Goal: Task Accomplishment & Management: Complete application form

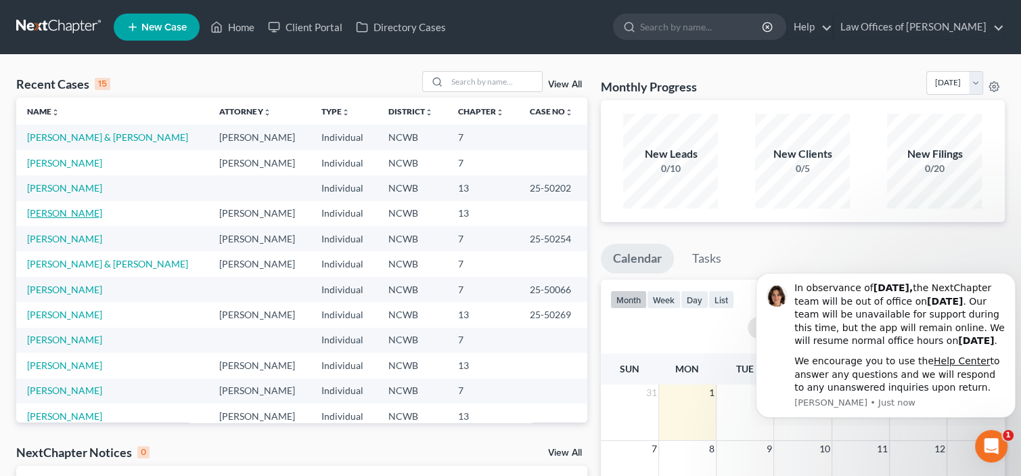
click at [55, 215] on link "[PERSON_NAME]" at bounding box center [64, 213] width 75 height 12
select select "4"
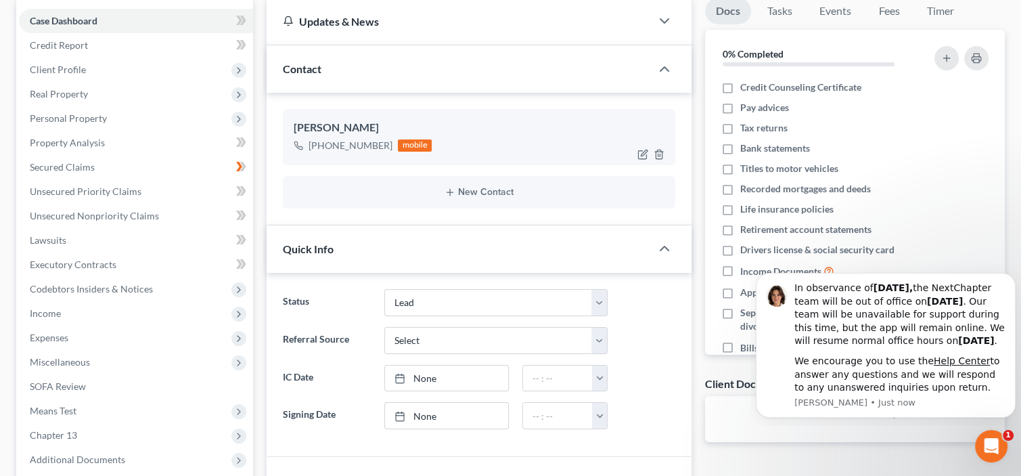
scroll to position [133, 0]
click at [62, 113] on span "Personal Property" at bounding box center [68, 117] width 77 height 12
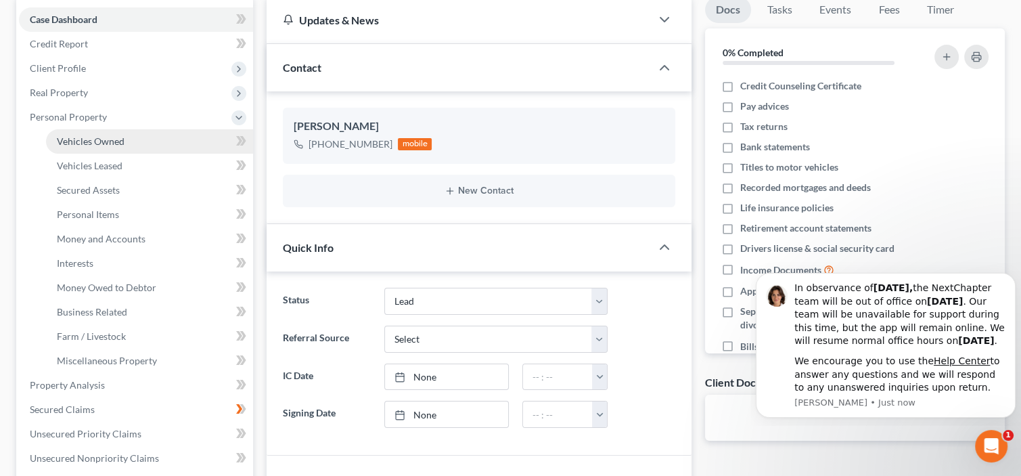
click at [82, 146] on link "Vehicles Owned" at bounding box center [149, 141] width 207 height 24
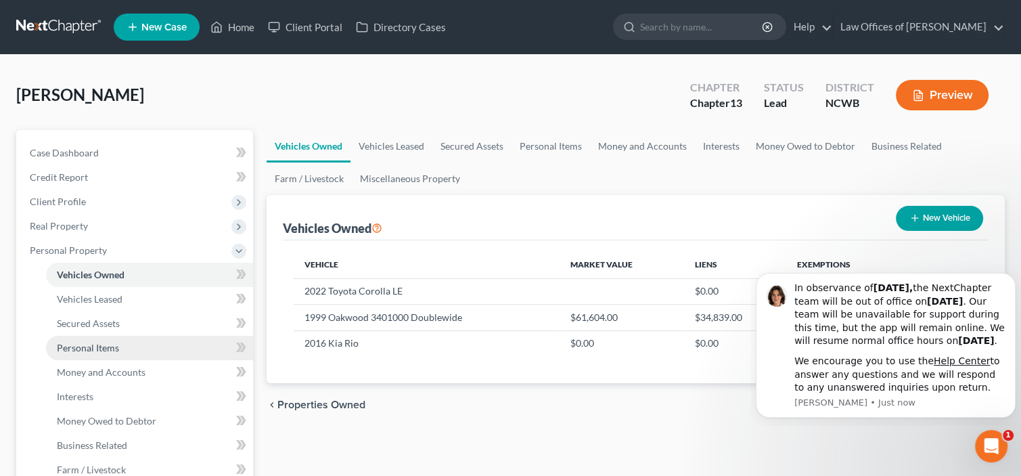
click at [150, 345] on link "Personal Items" at bounding box center [149, 348] width 207 height 24
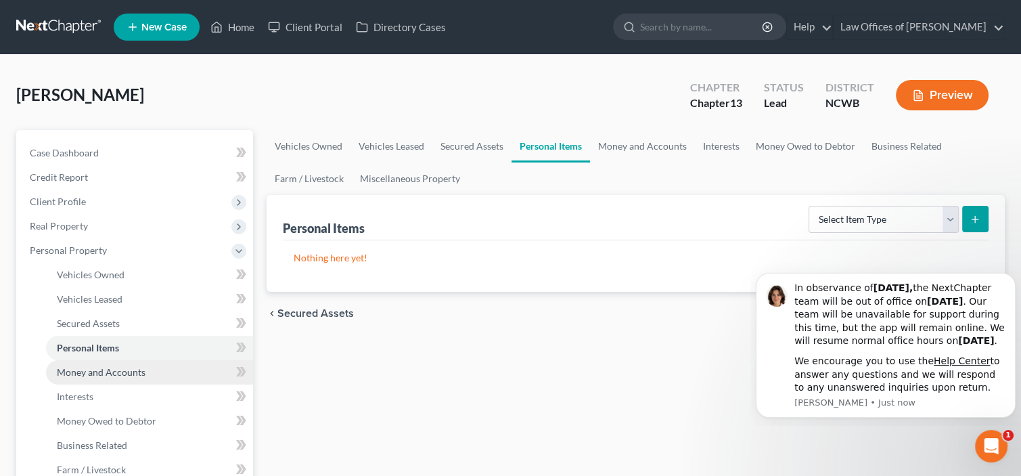
click at [136, 371] on span "Money and Accounts" at bounding box center [101, 372] width 89 height 12
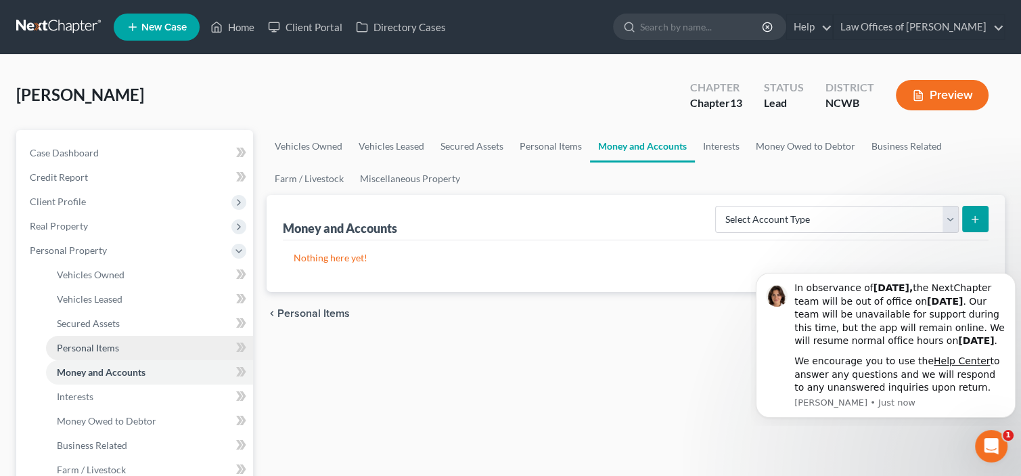
click at [135, 343] on link "Personal Items" at bounding box center [149, 348] width 207 height 24
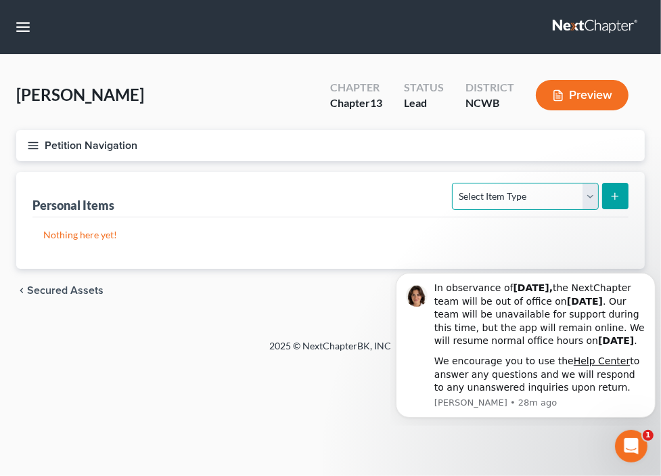
click at [594, 199] on select "Select Item Type Clothing Collectibles Of Value Electronics Firearms Household …" at bounding box center [525, 196] width 146 height 27
select select "household_goods"
click at [454, 183] on select "Select Item Type Clothing Collectibles Of Value Electronics Firearms Household …" at bounding box center [525, 196] width 146 height 27
click at [614, 193] on icon "submit" at bounding box center [615, 196] width 11 height 11
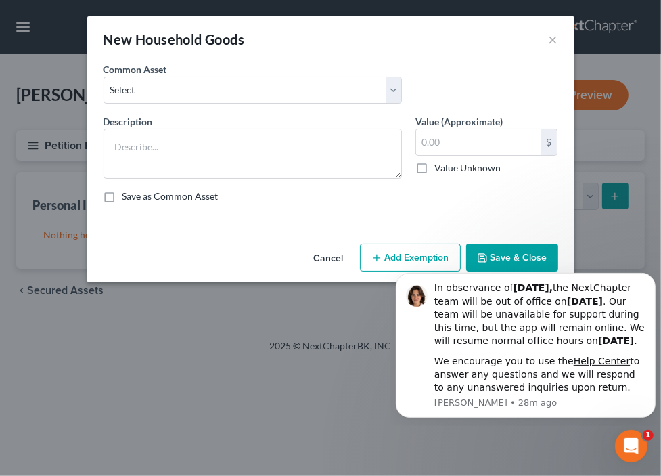
click at [244, 104] on div "Common Asset Select Bedroom, Dining, Living room, Family room, Patio, Kitchen f…" at bounding box center [331, 88] width 468 height 52
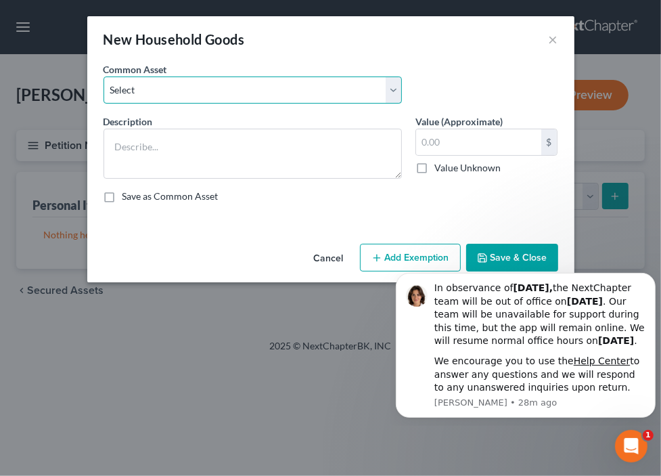
click at [252, 87] on select "Select Bedroom, Dining, Living room, Family room, Patio, Kitchen furniture; Was…" at bounding box center [253, 89] width 298 height 27
select select "0"
click at [104, 76] on select "Select Bedroom, Dining, Living room, Family room, Patio, Kitchen furniture; Was…" at bounding box center [253, 89] width 298 height 27
type textarea "Bedroom, Dining, Living room, Family room, Patio, Kitchen furniture; Washer/dry…"
type input "2,120.00"
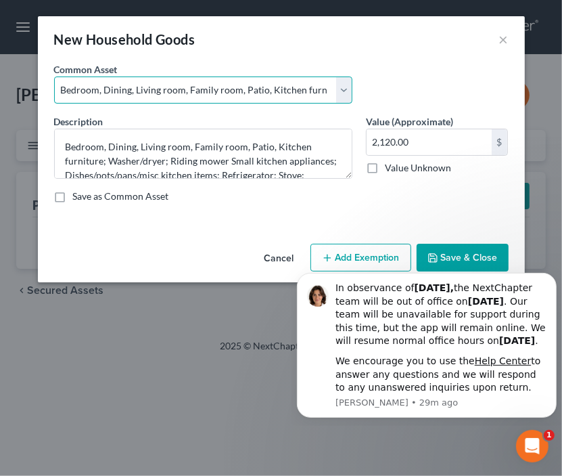
click at [242, 90] on select "Select Bedroom, Dining, Living room, Family room, Patio, Kitchen furniture; Was…" at bounding box center [203, 89] width 298 height 27
click at [54, 76] on select "Select Bedroom, Dining, Living room, Family room, Patio, Kitchen furniture; Was…" at bounding box center [203, 89] width 298 height 27
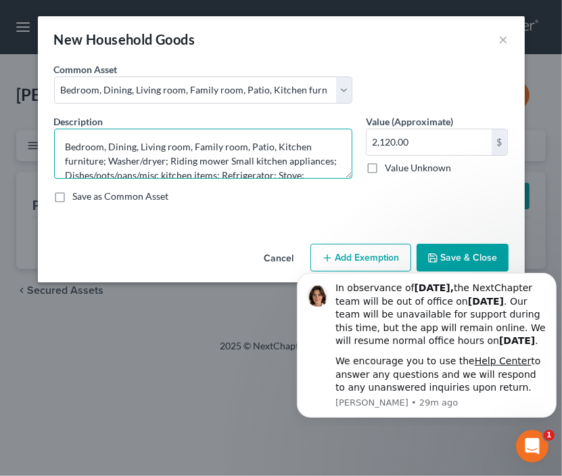
click at [248, 146] on textarea "Bedroom, Dining, Living room, Family room, Patio, Kitchen furniture; Washer/dry…" at bounding box center [203, 154] width 298 height 50
click at [269, 150] on textarea "Bedroom, Dining, Living room, Family room, Patio, Kitchen furniture; Washer/dry…" at bounding box center [203, 154] width 298 height 50
click at [261, 146] on textarea "Bedroom, Dining, Living room, Family room, Patio, Kitchen furniture; Washer/dry…" at bounding box center [203, 154] width 298 height 50
click at [133, 160] on textarea "Bedroom, Dining, Living room, Family room, Kitchen furniture; Washer/dryer; Rid…" at bounding box center [203, 154] width 298 height 50
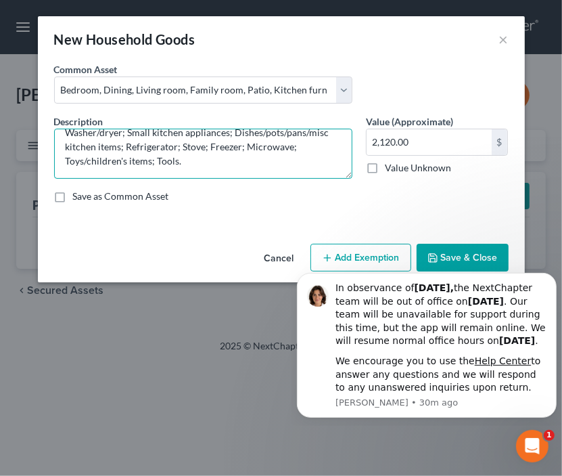
type textarea "Bedroom, Dining, Living room, Family room, Kitchen furniture; Washer/dryer; Sma…"
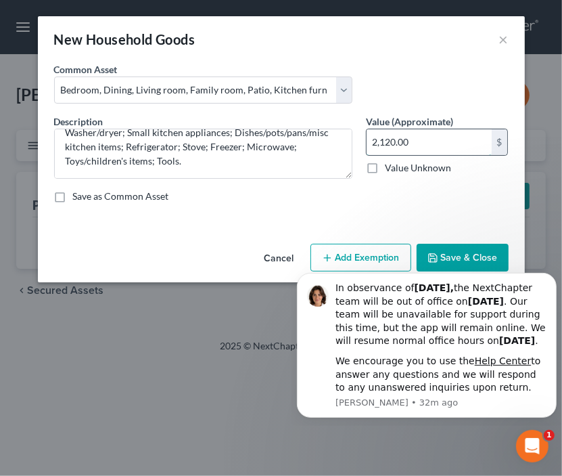
click at [421, 148] on input "2,120.00" at bounding box center [429, 142] width 125 height 26
type input "3,700"
click html "In observance of [DATE], the NextChapter team will be out of office [DATE][DATE…"
click at [552, 273] on icon "Dismiss notification" at bounding box center [552, 276] width 7 height 7
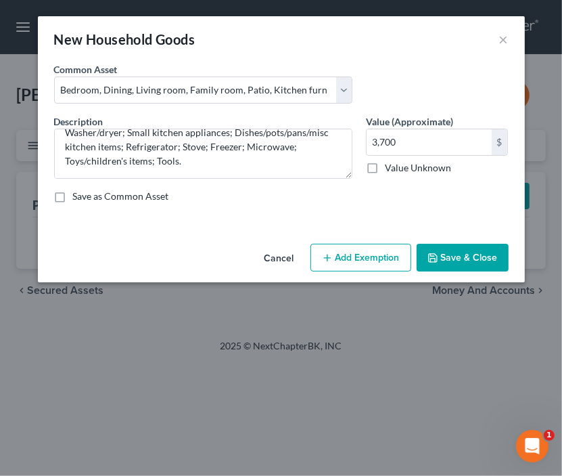
click at [434, 265] on button "Save & Close" at bounding box center [463, 258] width 92 height 28
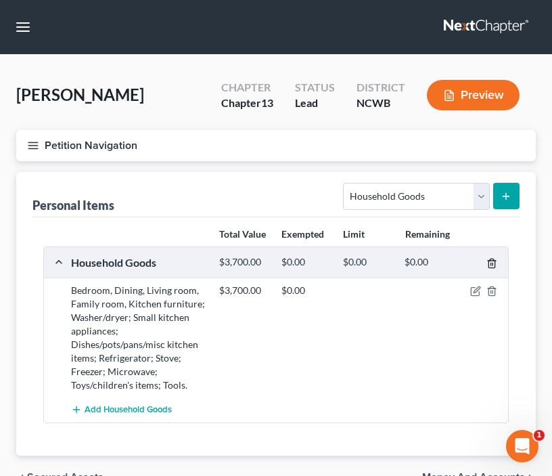
click at [491, 261] on polyline "button" at bounding box center [492, 261] width 8 height 0
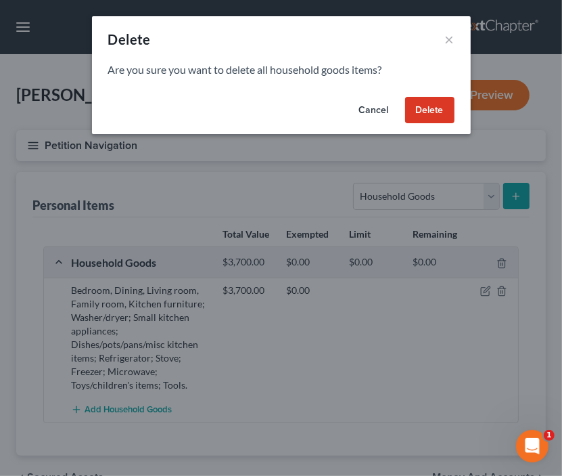
click at [374, 110] on button "Cancel" at bounding box center [373, 110] width 51 height 27
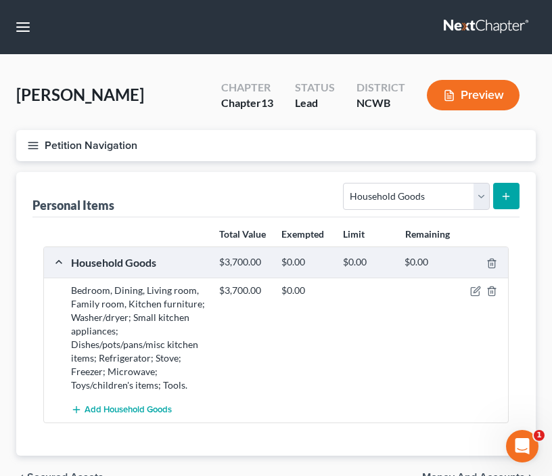
click at [456, 89] on button "Preview" at bounding box center [473, 95] width 93 height 30
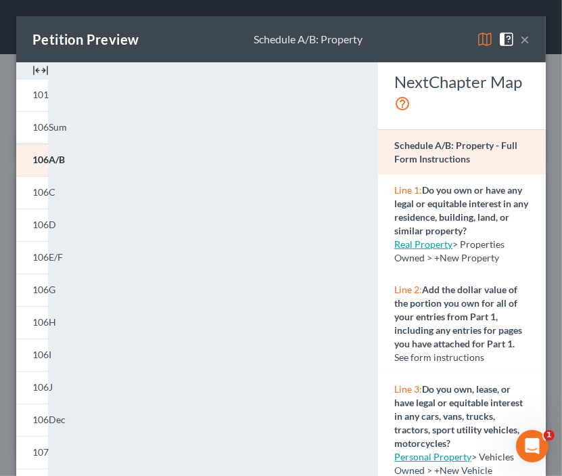
click at [520, 43] on button "×" at bounding box center [524, 39] width 9 height 16
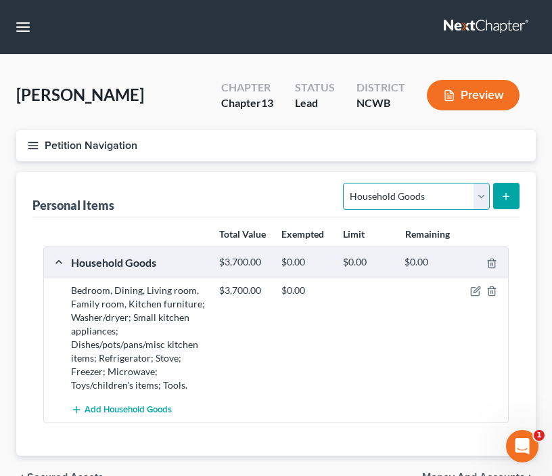
click at [484, 194] on select "Select Item Type Clothing Collectibles Of Value Electronics Firearms Household …" at bounding box center [416, 196] width 146 height 27
select select "electronics"
click at [345, 183] on select "Select Item Type Clothing Collectibles Of Value Electronics Firearms Household …" at bounding box center [416, 196] width 146 height 27
click at [505, 191] on icon "submit" at bounding box center [506, 196] width 11 height 11
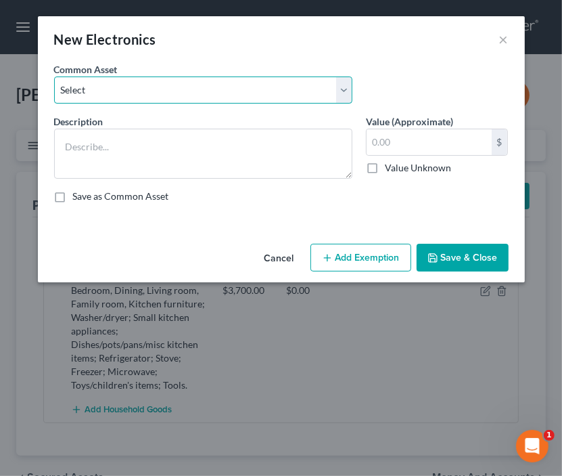
click at [168, 93] on select "Select Tv, DVD Player, Cell Phone, Computer, Printer, , 2 Boom boxes, Tablet, C…" at bounding box center [203, 89] width 298 height 27
select select "0"
click at [54, 76] on select "Select Tv, DVD Player, Cell Phone, Computer, Printer, , 2 Boom boxes, Tablet, C…" at bounding box center [203, 89] width 298 height 27
type textarea "Tv, DVD Player, Cell Phone, Computer, Printer, , 2 Boom boxes, Tablet, CDs, DVDs"
type input "2,000.00"
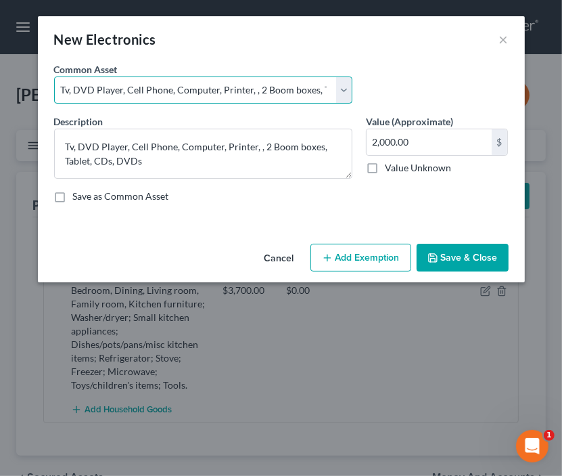
click at [70, 90] on select "Select Tv, DVD Player, Cell Phone, Computer, Printer, , 2 Boom boxes, Tablet, C…" at bounding box center [203, 89] width 298 height 27
click at [54, 76] on select "Select Tv, DVD Player, Cell Phone, Computer, Printer, , 2 Boom boxes, Tablet, C…" at bounding box center [203, 89] width 298 height 27
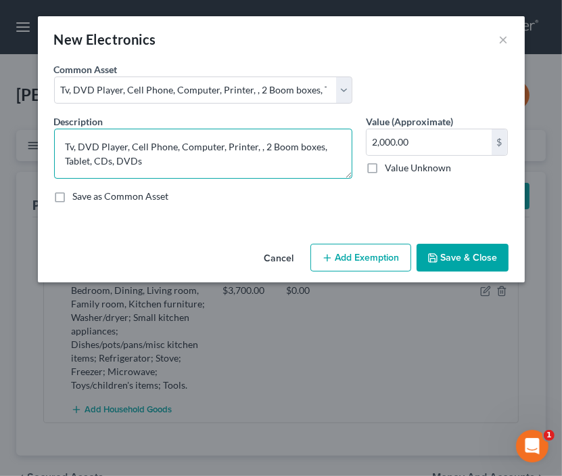
click at [78, 147] on textarea "Tv, DVD Player, Cell Phone, Computer, Printer, , 2 Boom boxes, Tablet, CDs, DVDs" at bounding box center [203, 154] width 298 height 50
drag, startPoint x: 193, startPoint y: 159, endPoint x: 250, endPoint y: 161, distance: 57.6
click at [250, 161] on textarea "Tvs (4), VCR, DVD Player, Video Game Systems - Xbox1 and PS3, Cell Phone, Compu…" at bounding box center [203, 154] width 298 height 50
click at [286, 162] on textarea "Tvs (4), VCR, DVD Player, Video Game Systems - Xbox1 and PS3, Cell Phone, Compu…" at bounding box center [203, 154] width 298 height 50
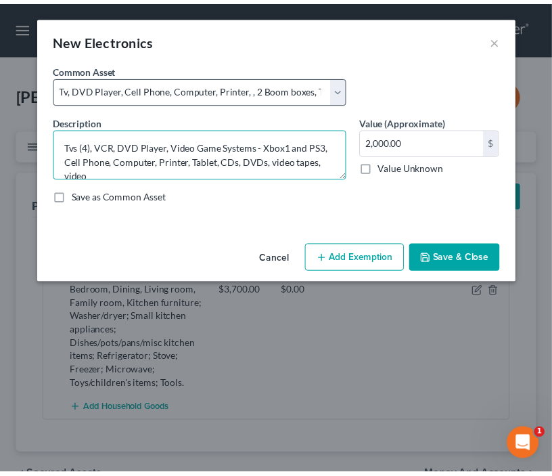
scroll to position [3, 0]
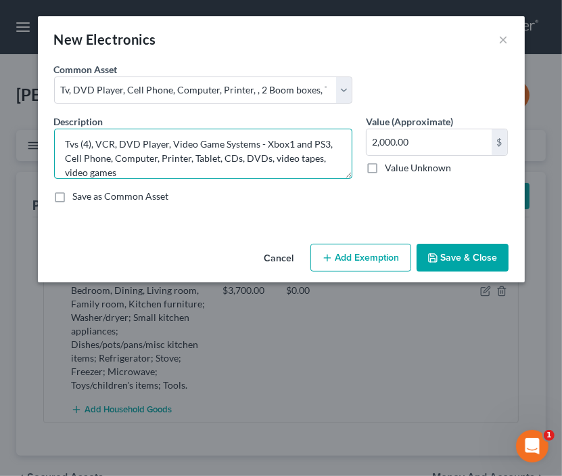
type textarea "Tvs (4), VCR, DVD Player, Video Game Systems - Xbox1 and PS3, Cell Phone, Compu…"
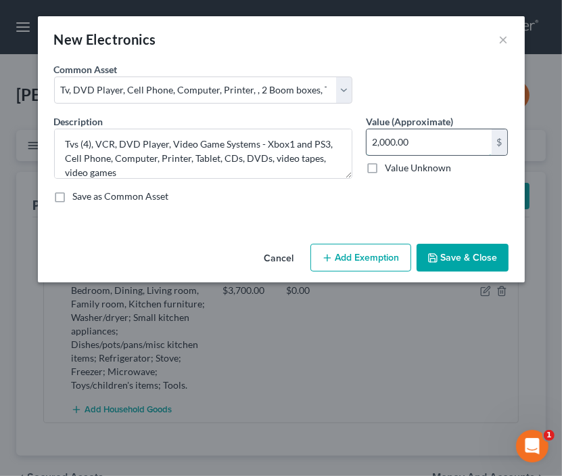
click at [433, 145] on input "2,000.00" at bounding box center [429, 142] width 125 height 26
type input "1,795"
click at [450, 256] on button "Save & Close" at bounding box center [463, 258] width 92 height 28
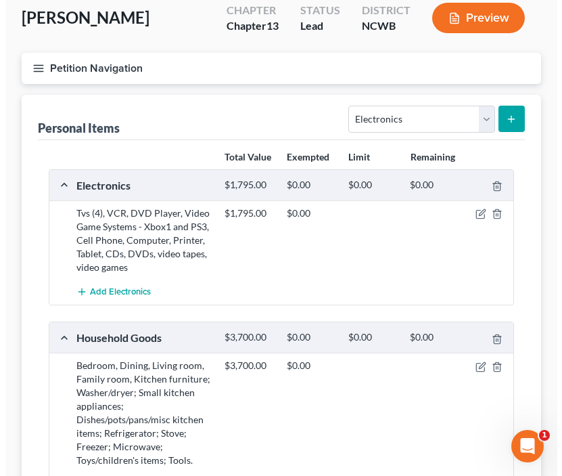
scroll to position [135, 0]
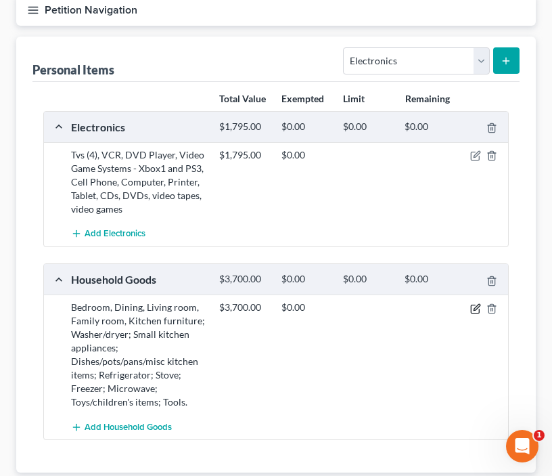
click at [478, 306] on icon "button" at bounding box center [475, 308] width 11 height 11
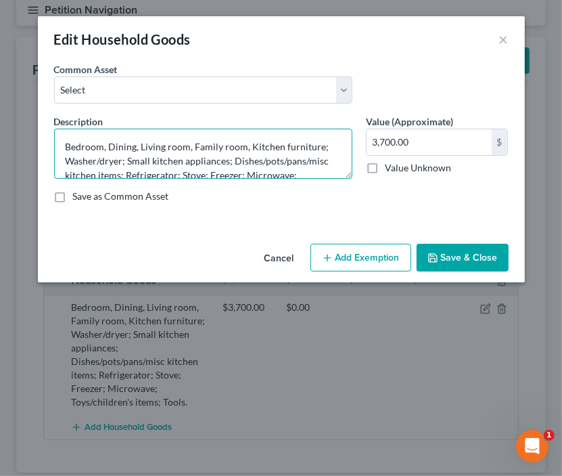
click at [305, 176] on textarea "Bedroom, Dining, Living room, Family room, Kitchen furniture; Washer/dryer; Sma…" at bounding box center [203, 154] width 298 height 50
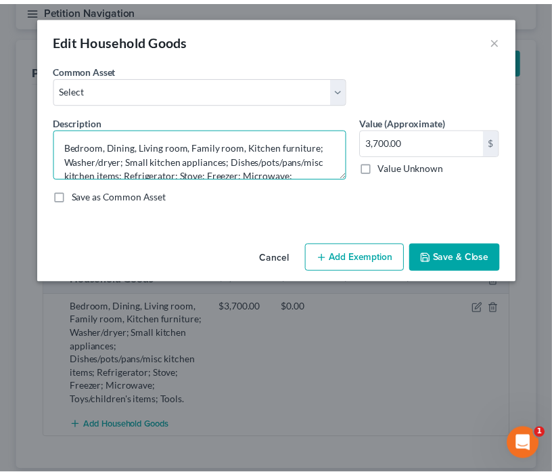
scroll to position [28, 0]
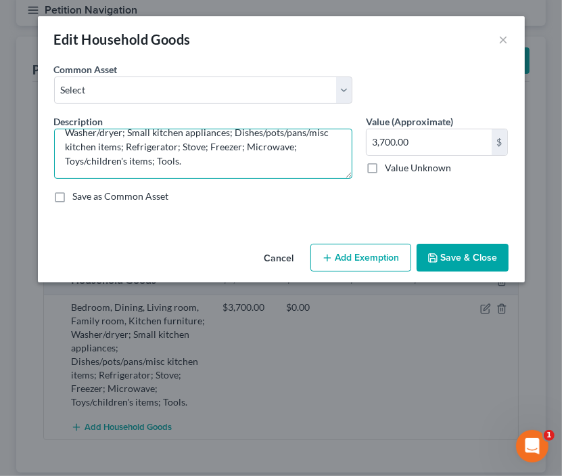
click at [128, 148] on textarea "Bedroom, Dining, Living room, Family room, Kitchen furniture; Washer/dryer; Sma…" at bounding box center [203, 154] width 298 height 50
type textarea "Bedroom, Dining, Living room, Family room, Kitchen furniture; Washer/dryer; Sma…"
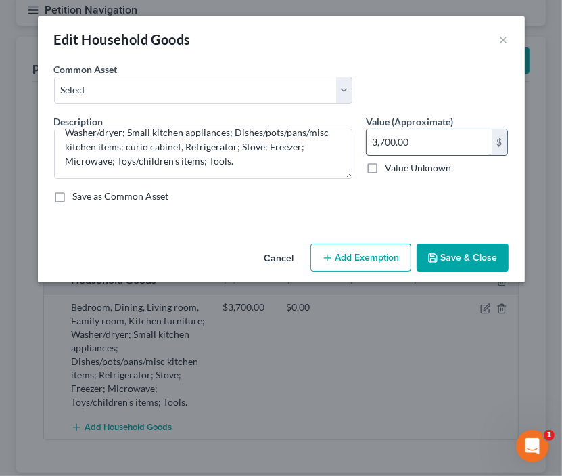
click at [383, 143] on input "3,700.00" at bounding box center [429, 142] width 125 height 26
type input "3,900"
click at [437, 261] on icon "button" at bounding box center [433, 257] width 11 height 11
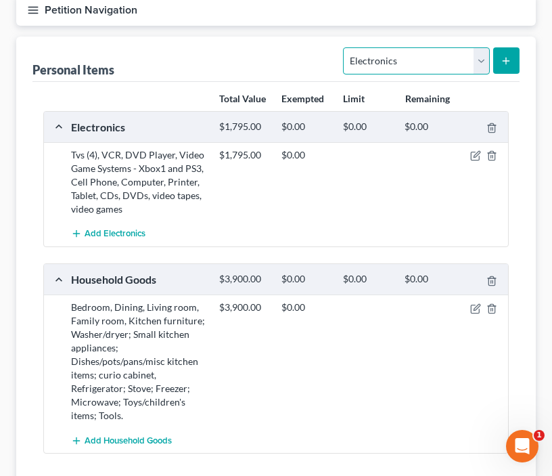
click at [466, 60] on select "Select Item Type Clothing Collectibles Of Value Electronics Firearms Household …" at bounding box center [416, 60] width 146 height 27
select select "sports_and_hobby_equipment"
click at [345, 47] on select "Select Item Type Clothing Collectibles Of Value Electronics Firearms Household …" at bounding box center [416, 60] width 146 height 27
click at [508, 53] on button "submit" at bounding box center [506, 60] width 26 height 26
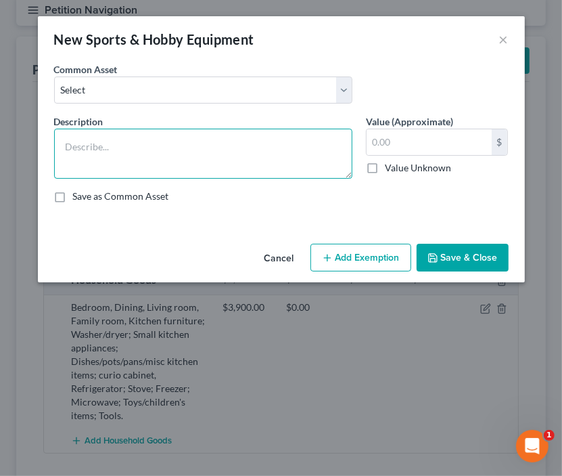
click at [243, 148] on textarea at bounding box center [203, 154] width 298 height 50
type textarea "bicycle"
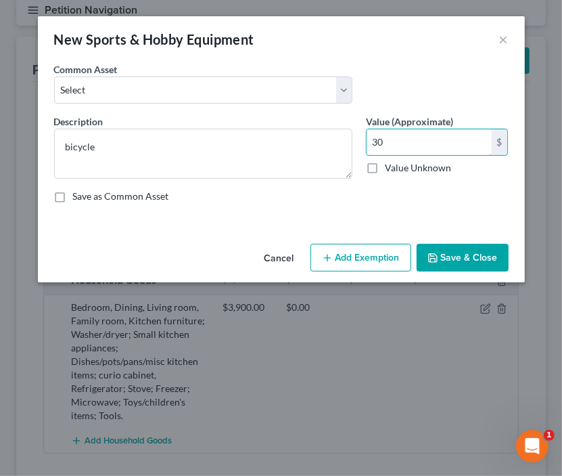
type input "30"
click at [445, 256] on button "Save & Close" at bounding box center [463, 258] width 92 height 28
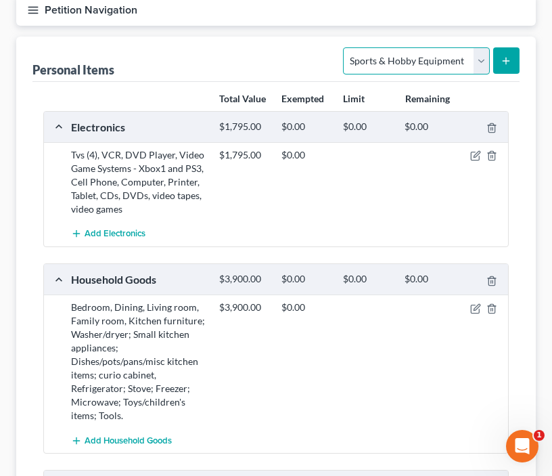
click at [430, 64] on select "Select Item Type Clothing Collectibles Of Value Electronics Firearms Household …" at bounding box center [416, 60] width 146 height 27
select select "collectibles_of_value"
click at [345, 47] on select "Select Item Type Clothing Collectibles Of Value Electronics Firearms Household …" at bounding box center [416, 60] width 146 height 27
click at [512, 57] on button "submit" at bounding box center [506, 60] width 26 height 26
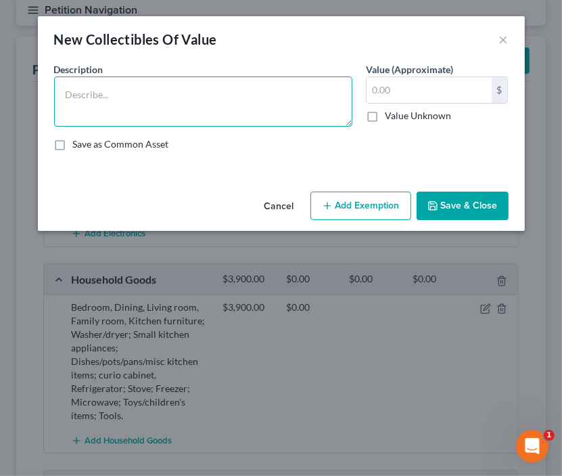
click at [269, 114] on textarea at bounding box center [203, 101] width 298 height 50
type textarea "Baseball cards"
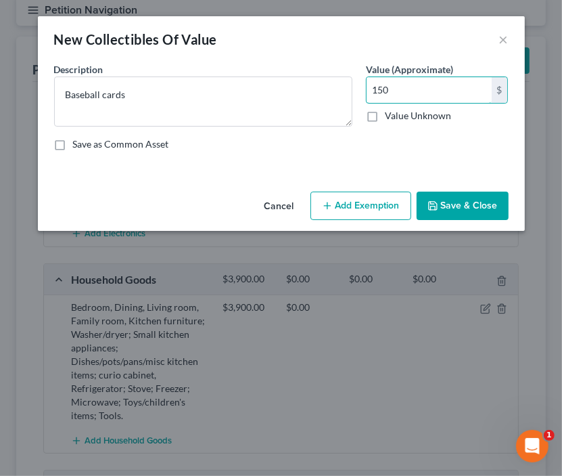
type input "150"
click at [447, 205] on button "Save & Close" at bounding box center [463, 206] width 92 height 28
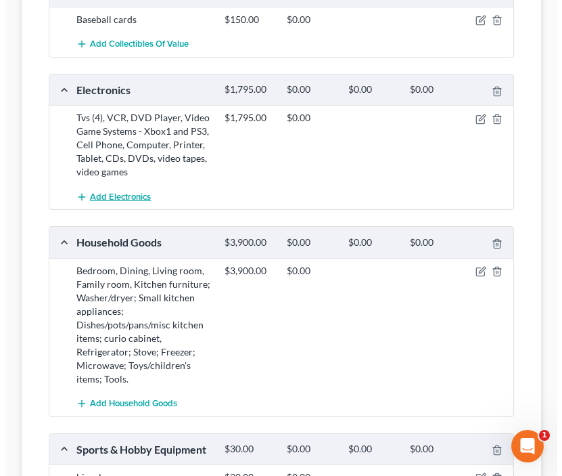
scroll to position [338, 0]
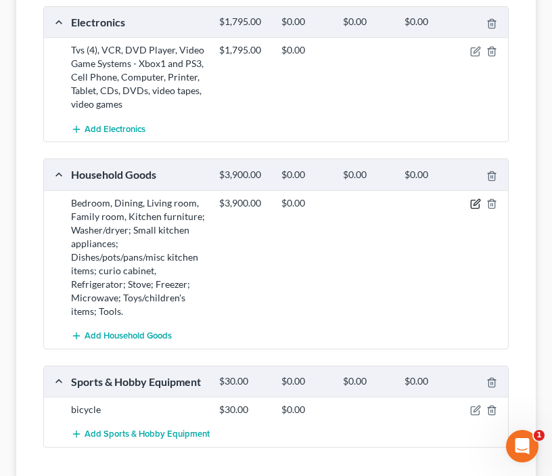
click at [478, 202] on icon "button" at bounding box center [475, 203] width 11 height 11
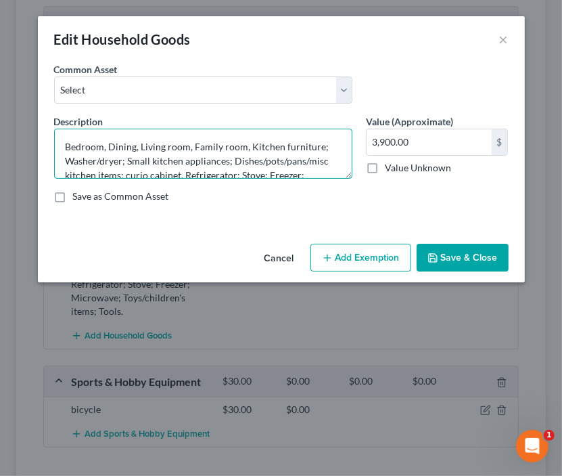
click at [325, 173] on textarea "Bedroom, Dining, Living room, Family room, Kitchen furniture; Washer/dryer; Sma…" at bounding box center [203, 154] width 298 height 50
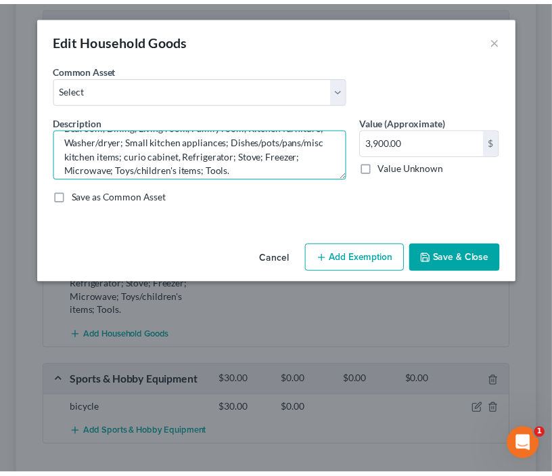
scroll to position [28, 0]
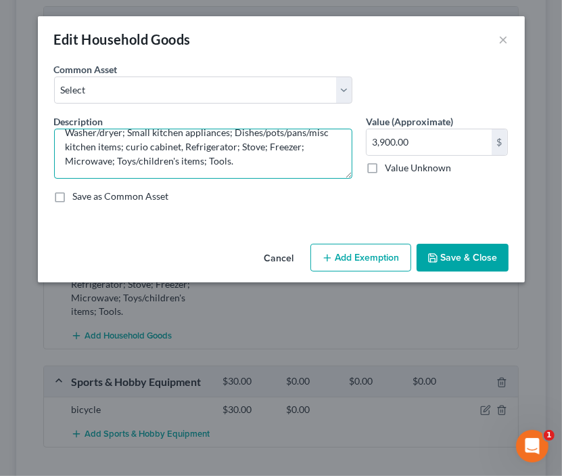
click at [118, 160] on textarea "Bedroom, Dining, Living room, Family room, Kitchen furniture; Washer/dryer; Sma…" at bounding box center [203, 154] width 298 height 50
type textarea "Bedroom, Dining, Living room, Family room, Kitchen furniture; Washer/dryer; Sma…"
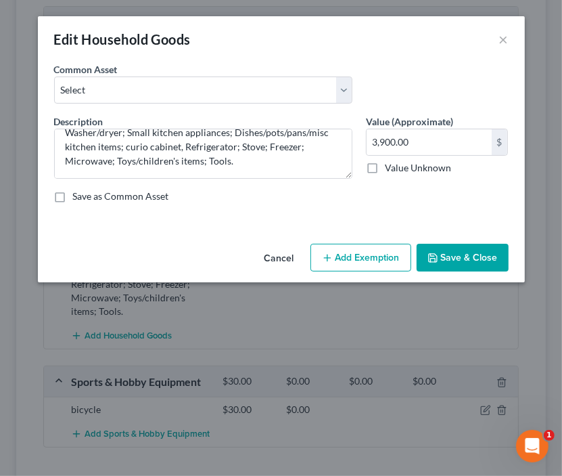
click at [449, 263] on button "Save & Close" at bounding box center [463, 258] width 92 height 28
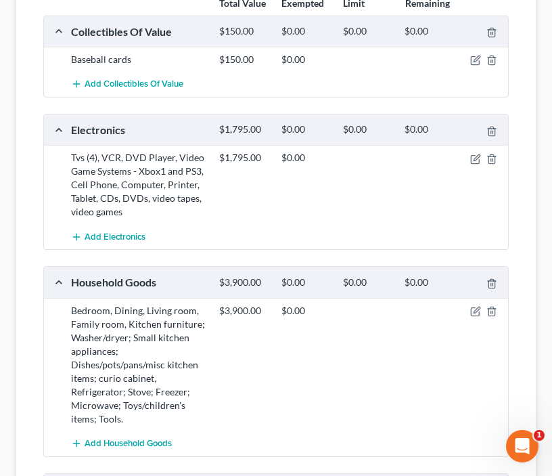
scroll to position [28, 0]
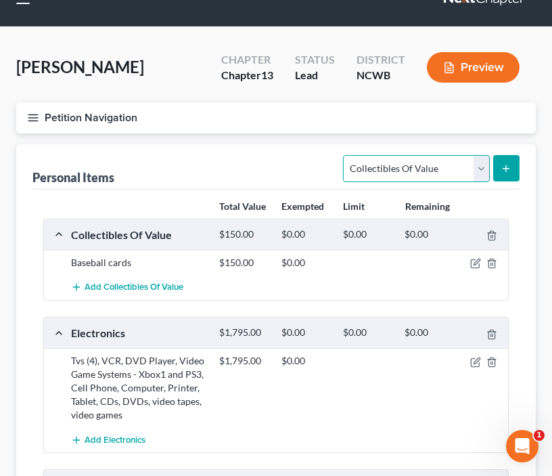
click at [482, 173] on select "Select Item Type Clothing Collectibles Of Value Electronics Firearms Household …" at bounding box center [416, 168] width 146 height 27
click at [345, 155] on select "Select Item Type Clothing Collectibles Of Value Electronics Firearms Household …" at bounding box center [416, 168] width 146 height 27
click at [507, 163] on icon "submit" at bounding box center [506, 168] width 11 height 11
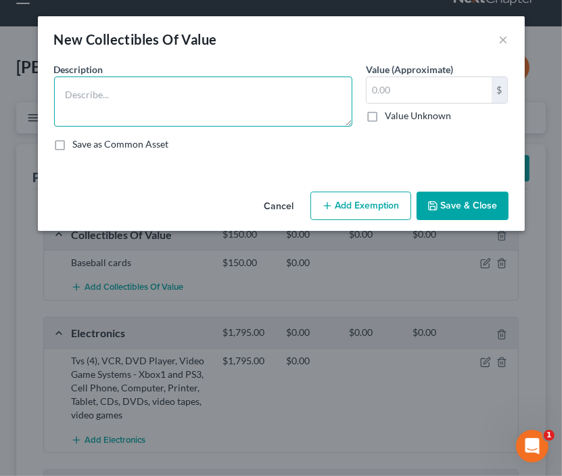
click at [89, 80] on textarea at bounding box center [203, 101] width 298 height 50
type textarea "Decor - pictures"
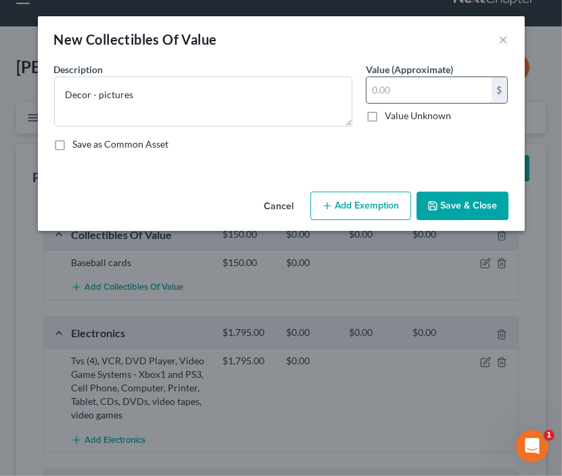
click at [409, 93] on input "text" at bounding box center [429, 90] width 125 height 26
type input "200"
click at [466, 208] on button "Save & Close" at bounding box center [463, 206] width 92 height 28
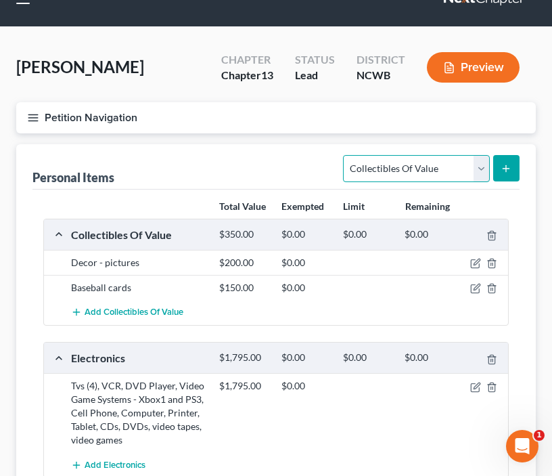
click at [439, 167] on select "Select Item Type Clothing Collectibles Of Value Electronics Firearms Household …" at bounding box center [416, 168] width 146 height 27
click at [479, 91] on div "[PERSON_NAME] Upgraded Chapter Chapter 13 Status Lead District NCWB Preview" at bounding box center [276, 72] width 520 height 59
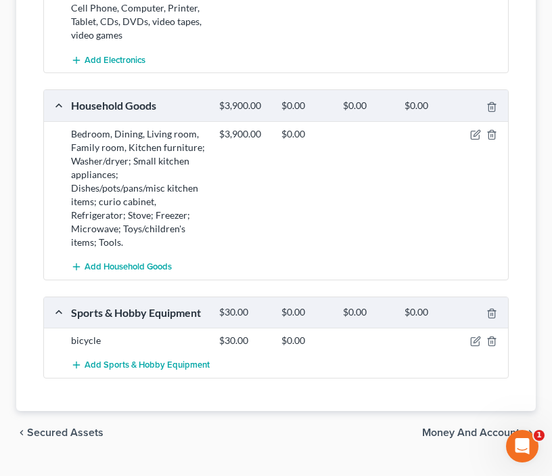
scroll to position [459, 0]
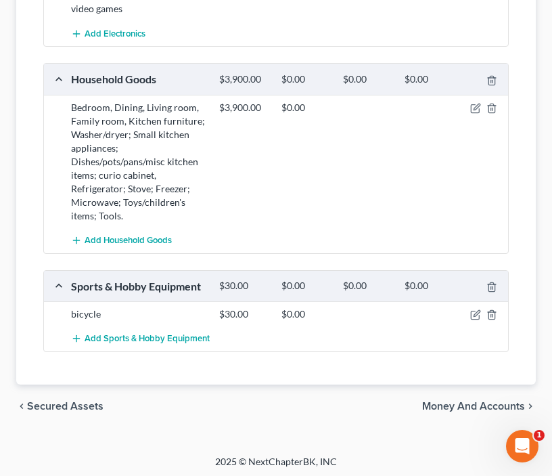
click at [474, 403] on span "Money and Accounts" at bounding box center [473, 406] width 103 height 11
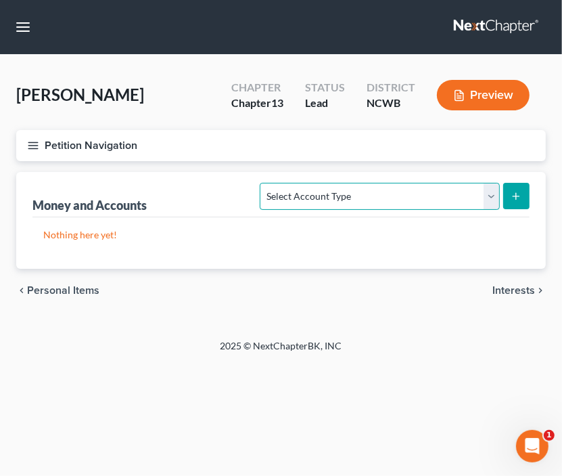
click at [455, 206] on select "Select Account Type Brokerage Cash on Hand Certificates of Deposit Checking Acc…" at bounding box center [380, 196] width 240 height 27
select select "checking"
click at [263, 183] on select "Select Account Type Brokerage Cash on Hand Certificates of Deposit Checking Acc…" at bounding box center [380, 196] width 240 height 27
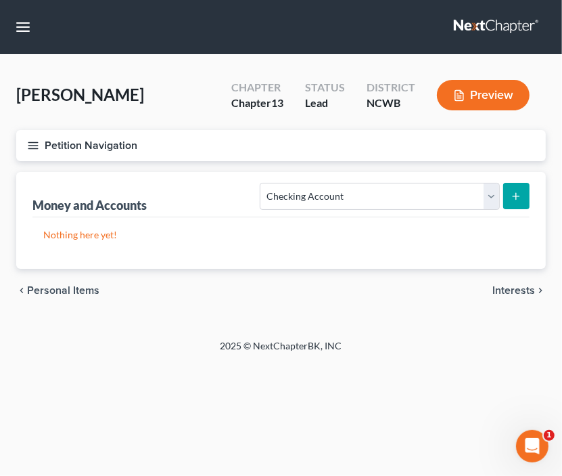
click at [520, 200] on icon "submit" at bounding box center [516, 196] width 11 height 11
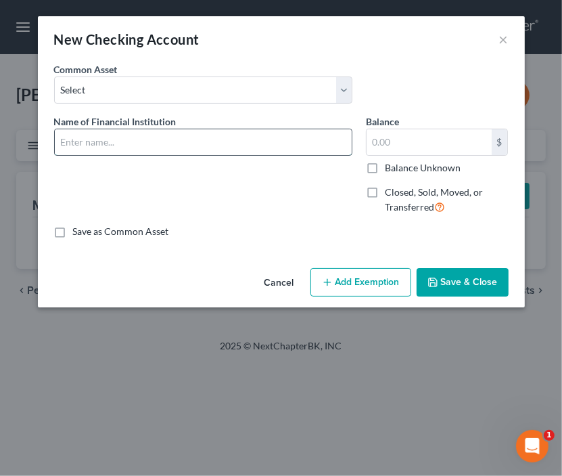
click at [125, 147] on input "text" at bounding box center [203, 142] width 297 height 26
type input "Chime"
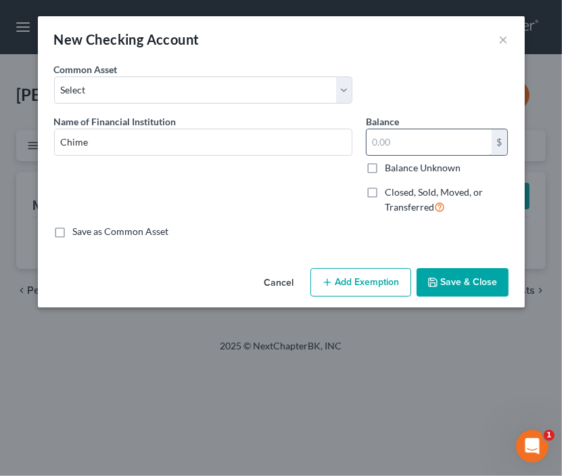
click at [466, 140] on input "text" at bounding box center [429, 142] width 125 height 26
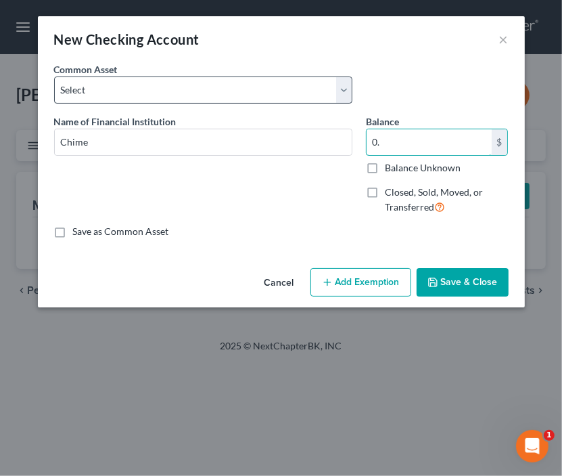
type input "0."
click at [91, 85] on select "Select Truist Checking account ending -8787 SECU BBT Jnt w/girlfriend. 1/2 val …" at bounding box center [203, 89] width 298 height 27
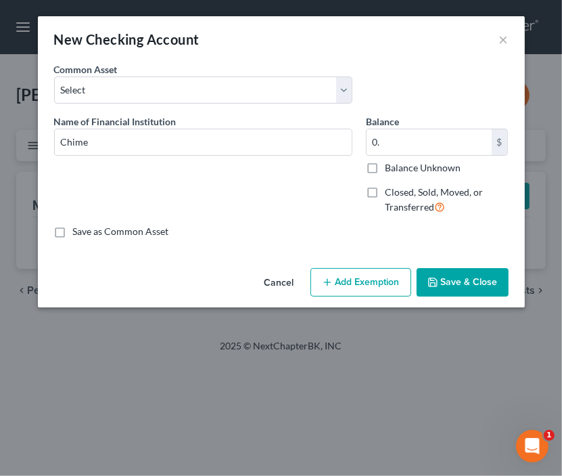
click at [443, 357] on div "New Checking Account × An exemption set must first be selected from the Filing …" at bounding box center [281, 238] width 562 height 476
click at [488, 286] on button "Save & Close" at bounding box center [463, 282] width 92 height 28
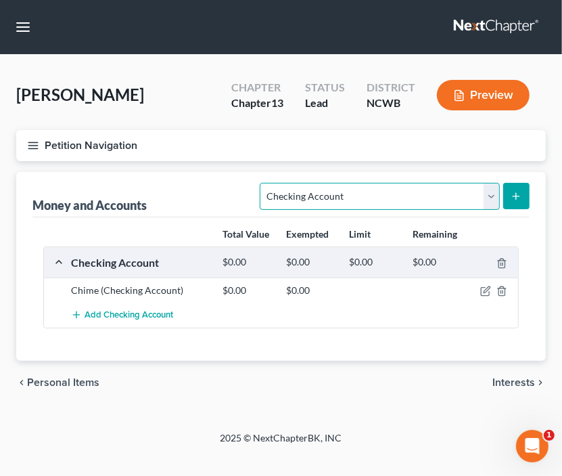
click at [433, 202] on select "Select Account Type Brokerage Cash on Hand Certificates of Deposit Checking Acc…" at bounding box center [380, 196] width 240 height 27
select select "other"
click at [263, 183] on select "Select Account Type Brokerage Cash on Hand Certificates of Deposit Checking Acc…" at bounding box center [380, 196] width 240 height 27
click at [491, 198] on select "Select Account Type Brokerage Cash on Hand Certificates of Deposit Checking Acc…" at bounding box center [380, 196] width 240 height 27
click at [263, 183] on select "Select Account Type Brokerage Cash on Hand Certificates of Deposit Checking Acc…" at bounding box center [380, 196] width 240 height 27
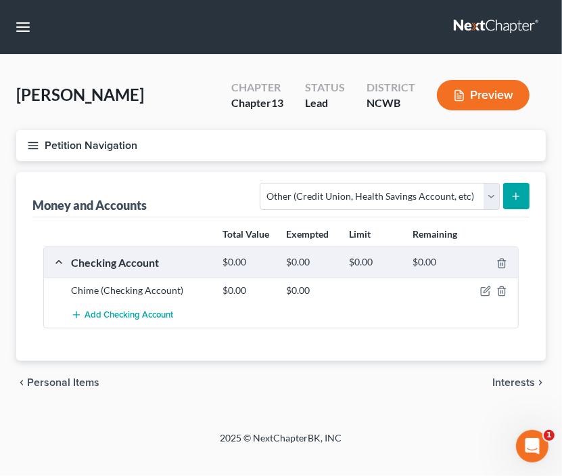
click at [518, 192] on icon "submit" at bounding box center [516, 196] width 11 height 11
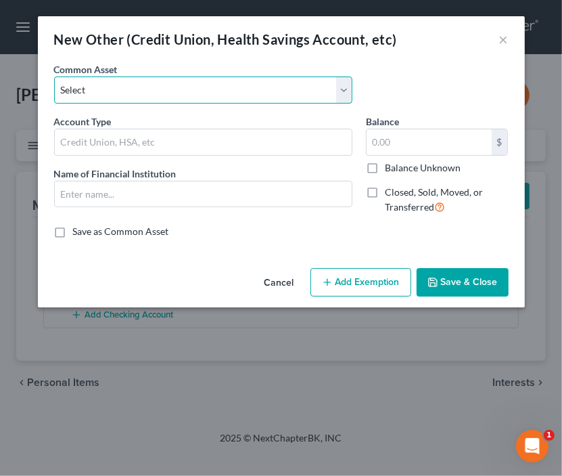
click at [223, 96] on select "Select FSA PayPal HSA IRA PayPal EFT Venmo Cash App Cryptocurrency Zelle Crypto…" at bounding box center [203, 89] width 298 height 27
click at [54, 76] on select "Select FSA PayPal HSA IRA PayPal EFT Venmo Cash App Cryptocurrency Zelle Crypto…" at bounding box center [203, 89] width 298 height 27
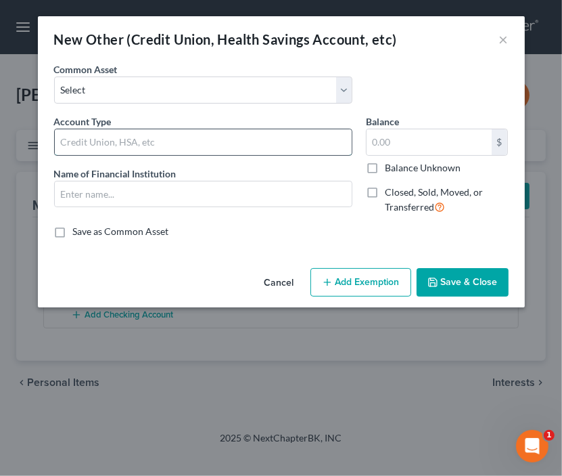
click at [184, 144] on input "text" at bounding box center [203, 142] width 297 height 26
type input "Credit - secured credit ?"
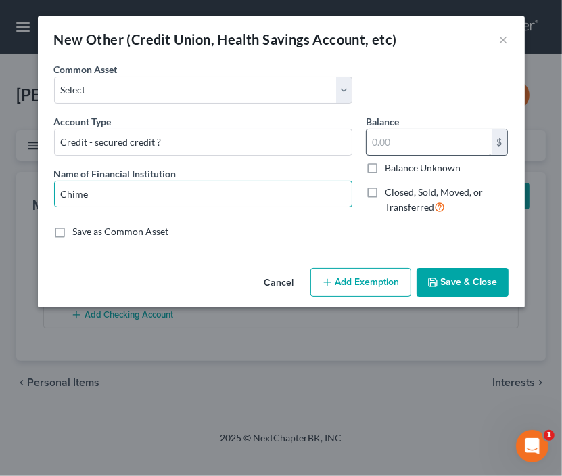
type input "Chime"
click at [449, 143] on input "text" at bounding box center [429, 142] width 125 height 26
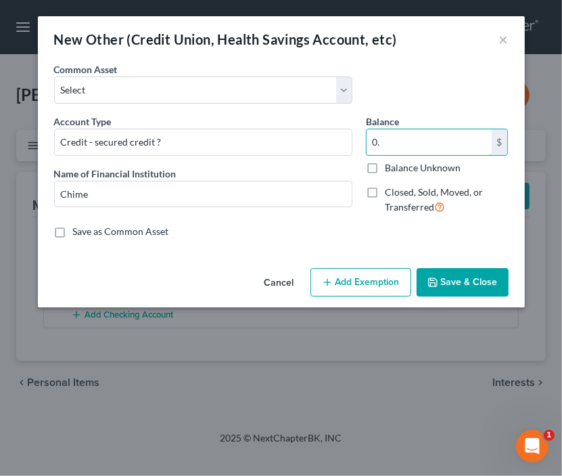
type input "0."
click at [472, 286] on button "Save & Close" at bounding box center [463, 282] width 92 height 28
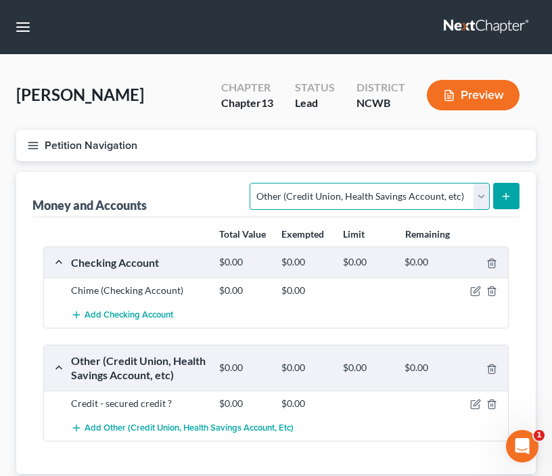
click at [430, 194] on select "Select Account Type Brokerage Cash on Hand Certificates of Deposit Checking Acc…" at bounding box center [370, 196] width 240 height 27
select select "cash_on_hand"
click at [253, 183] on select "Select Account Type Brokerage Cash on Hand Certificates of Deposit Checking Acc…" at bounding box center [370, 196] width 240 height 27
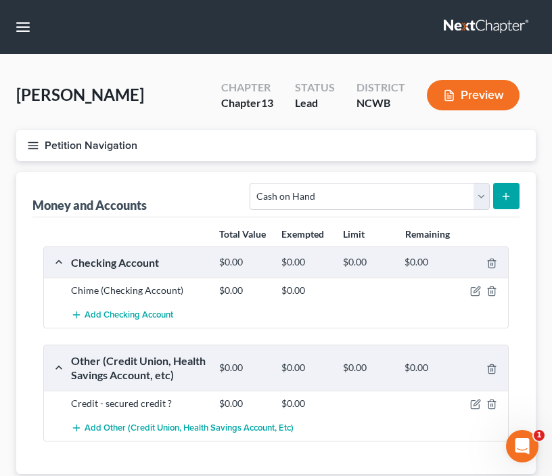
click at [510, 193] on icon "submit" at bounding box center [506, 196] width 11 height 11
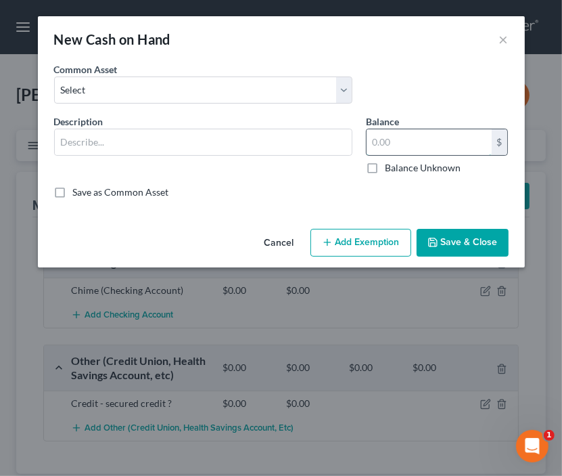
click at [409, 139] on input "text" at bounding box center [429, 142] width 125 height 26
type input "70"
click at [438, 235] on button "Save & Close" at bounding box center [463, 243] width 92 height 28
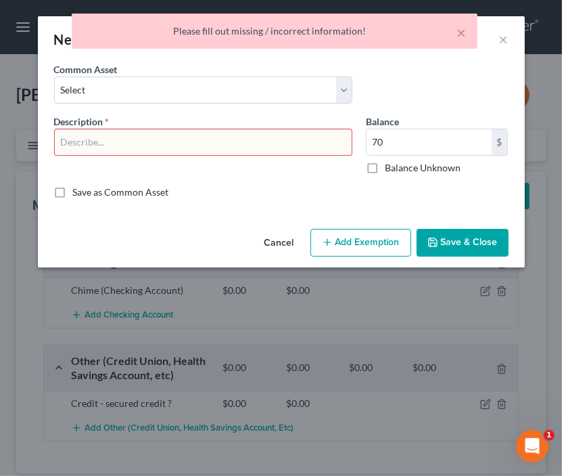
click at [131, 147] on input "text" at bounding box center [203, 142] width 297 height 26
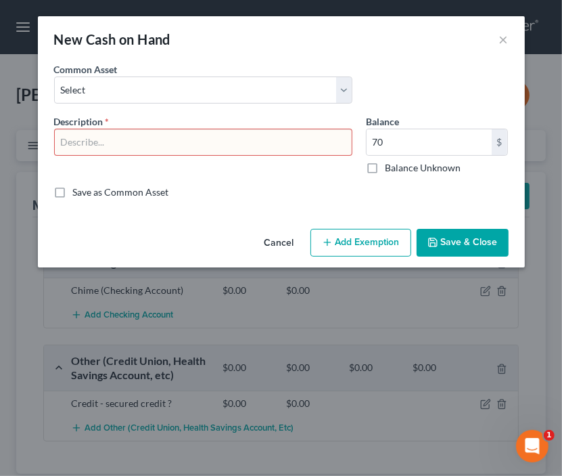
click at [72, 153] on input "text" at bounding box center [203, 142] width 297 height 26
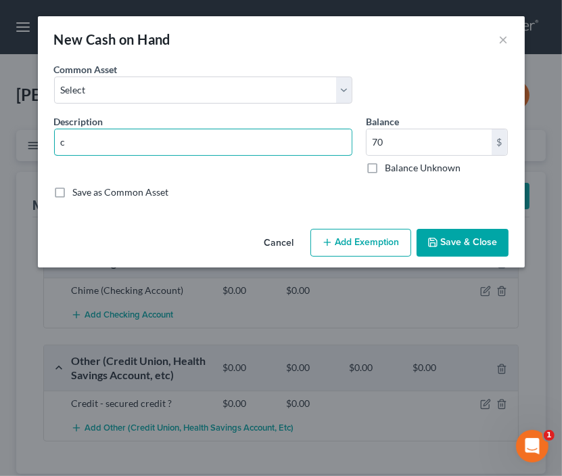
type input "Cash on hand"
click at [474, 238] on button "Save & Close" at bounding box center [463, 243] width 92 height 28
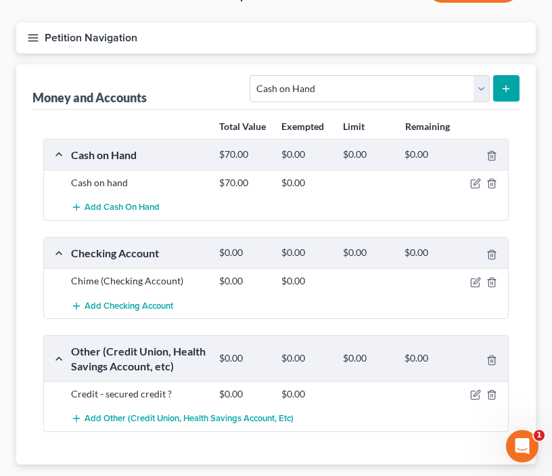
scroll to position [135, 0]
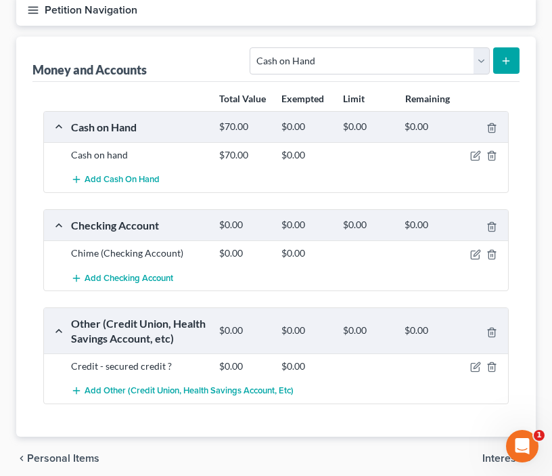
click at [500, 457] on span "Interests" at bounding box center [503, 458] width 43 height 11
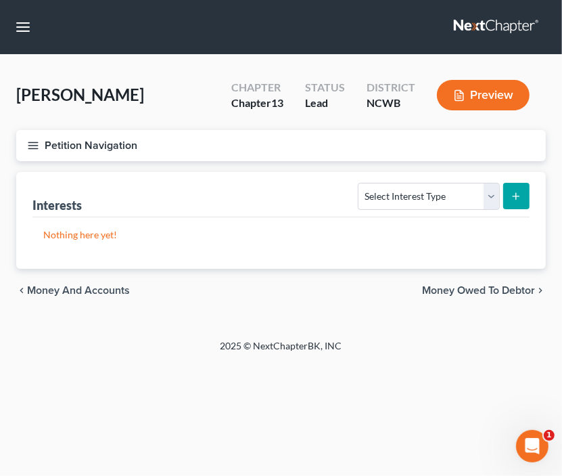
click at [483, 287] on span "Money Owed to Debtor" at bounding box center [478, 290] width 113 height 11
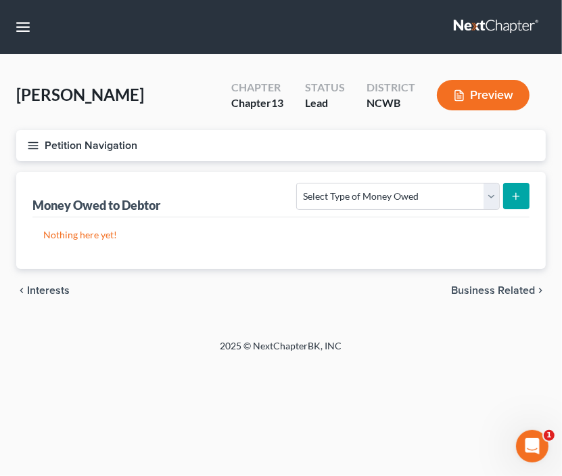
click at [497, 290] on span "Business Related" at bounding box center [493, 290] width 84 height 11
click at [499, 288] on span "Farm / Livestock" at bounding box center [495, 290] width 79 height 11
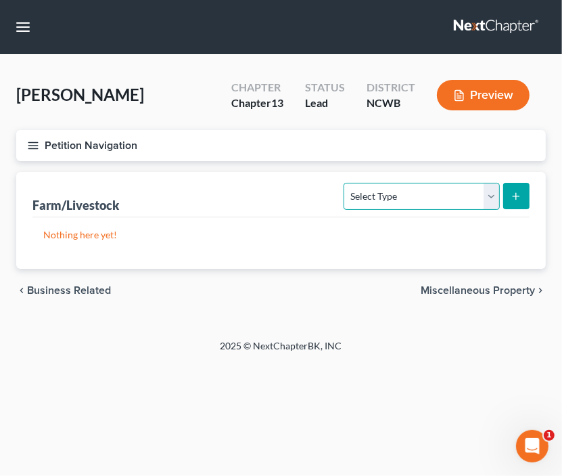
click at [464, 202] on select "Select Type Animals & Livestock Crops: Growing or Harvested Farming Equipment F…" at bounding box center [422, 196] width 156 height 27
click at [426, 351] on div "2025 © NextChapterBK, INC" at bounding box center [281, 351] width 487 height 24
click at [471, 286] on span "Miscellaneous Property" at bounding box center [478, 290] width 114 height 11
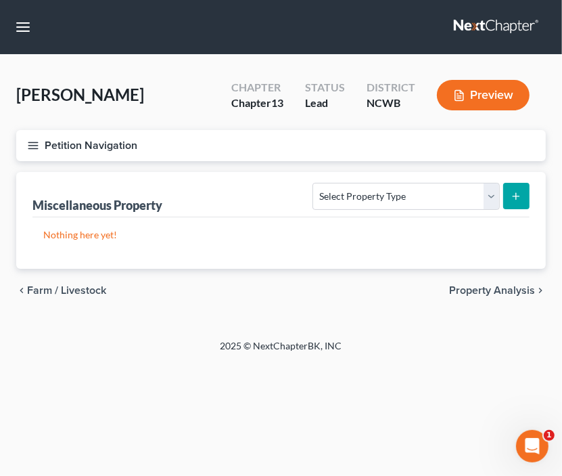
click at [471, 286] on span "Property Analysis" at bounding box center [492, 290] width 86 height 11
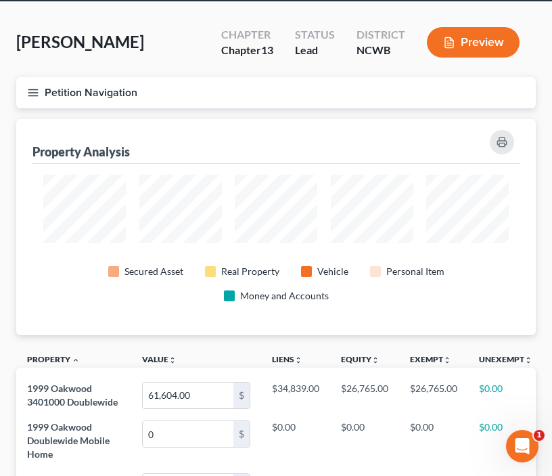
scroll to position [135, 0]
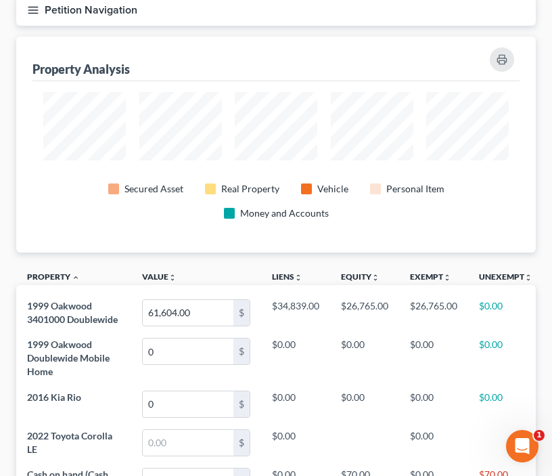
click at [39, 10] on button "Petition Navigation" at bounding box center [276, 10] width 520 height 31
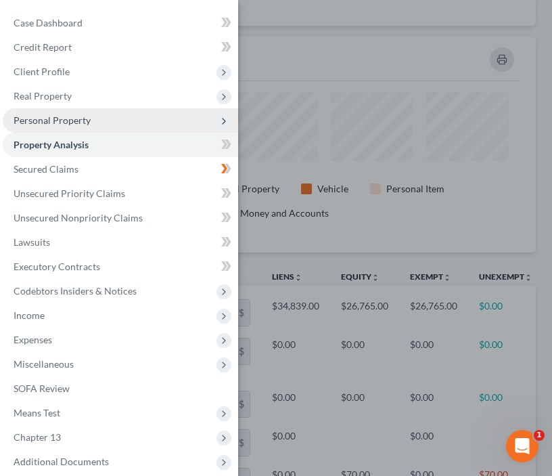
click at [50, 122] on span "Personal Property" at bounding box center [52, 120] width 77 height 12
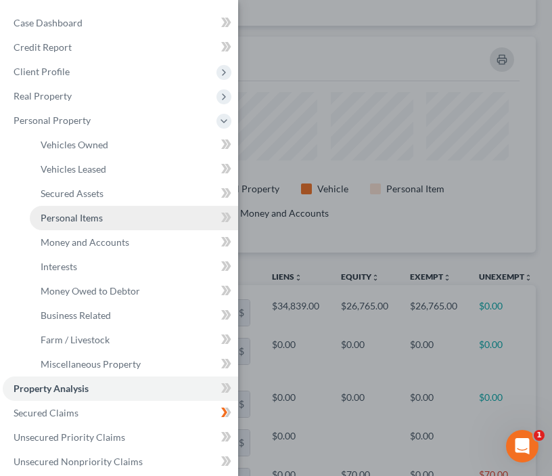
click at [110, 218] on link "Personal Items" at bounding box center [134, 218] width 208 height 24
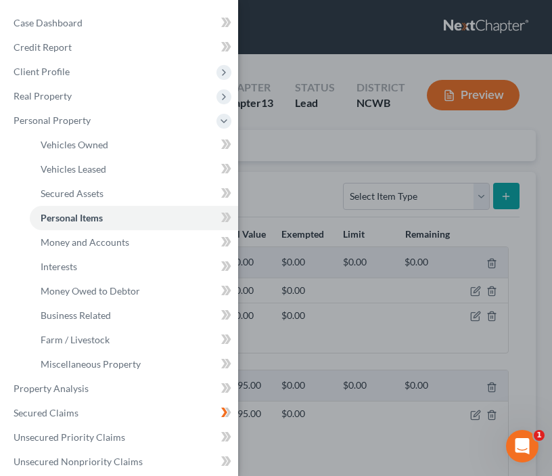
click at [463, 197] on div "Case Dashboard Payments Invoices Payments Payments Credit Report Client Profile" at bounding box center [276, 238] width 552 height 476
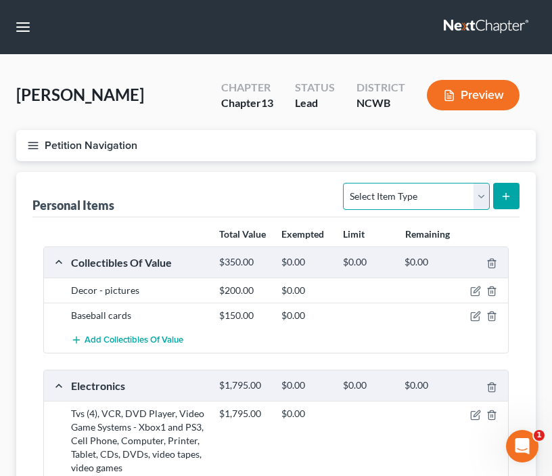
click at [482, 198] on select "Select Item Type Clothing Collectibles Of Value Electronics Firearms Household …" at bounding box center [416, 196] width 146 height 27
select select "clothing"
click at [345, 183] on select "Select Item Type Clothing Collectibles Of Value Electronics Firearms Household …" at bounding box center [416, 196] width 146 height 27
click at [508, 198] on icon "submit" at bounding box center [506, 196] width 11 height 11
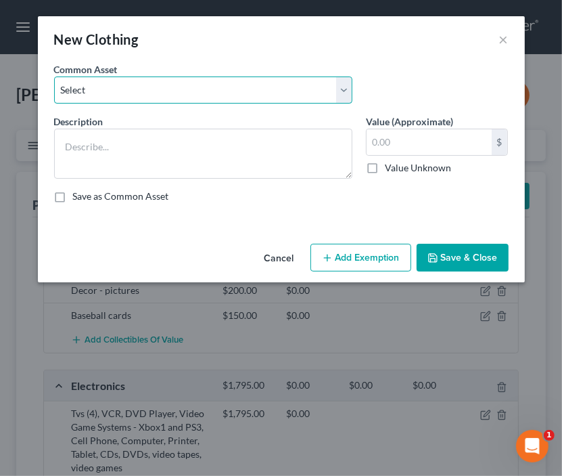
click at [159, 91] on select "Select All clothing All clothing and personal effects" at bounding box center [203, 89] width 298 height 27
select select "0"
click at [54, 76] on select "Select All clothing All clothing and personal effects" at bounding box center [203, 89] width 298 height 27
type textarea "All clothing"
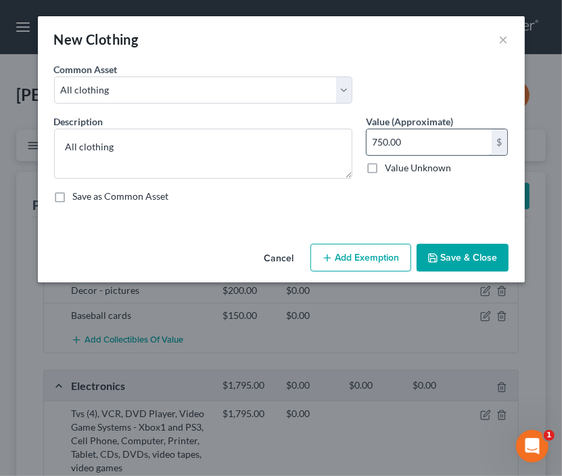
click at [428, 143] on input "750.00" at bounding box center [429, 142] width 125 height 26
type input "500"
click at [455, 262] on button "Save & Close" at bounding box center [463, 258] width 92 height 28
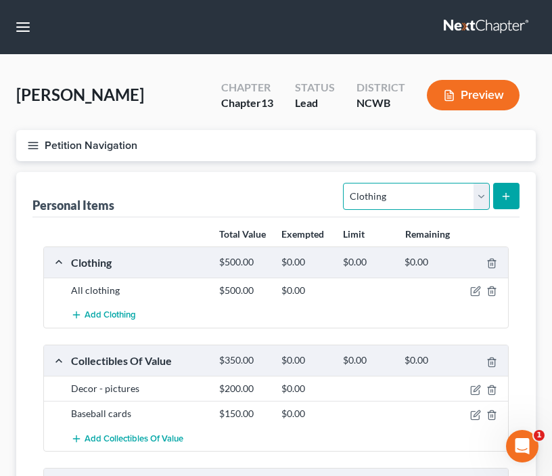
click at [407, 189] on select "Select Item Type Clothing Collectibles Of Value Electronics Firearms Household …" at bounding box center [416, 196] width 146 height 27
select select "jewelry"
click at [345, 183] on select "Select Item Type Clothing Collectibles Of Value Electronics Firearms Household …" at bounding box center [416, 196] width 146 height 27
click at [505, 196] on icon "submit" at bounding box center [506, 196] width 11 height 11
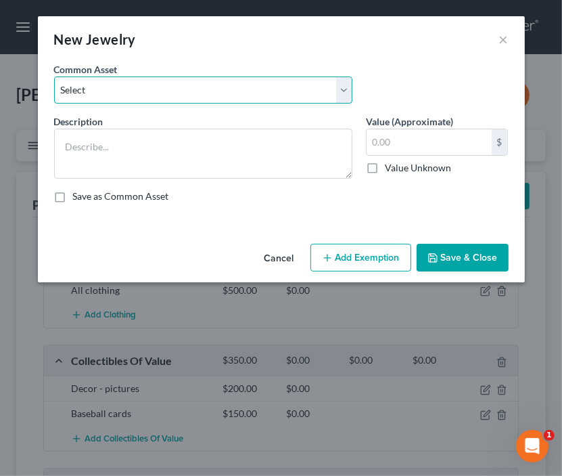
click at [223, 93] on select "Select Wedding ring, wedding band, watches, earrings, necklaces, bracelets, cos…" at bounding box center [203, 89] width 298 height 27
select select "0"
click at [54, 76] on select "Select Wedding ring, wedding band, watches, earrings, necklaces, bracelets, cos…" at bounding box center [203, 89] width 298 height 27
type textarea "Wedding ring, wedding band, watches, earrings, necklaces, bracelets, costume je…"
type input "2,050.00"
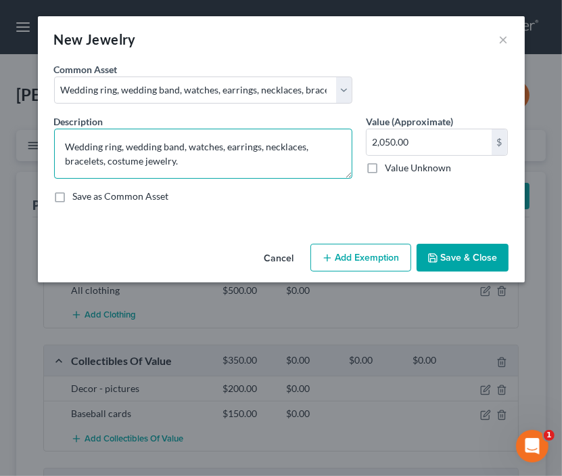
drag, startPoint x: 211, startPoint y: 170, endPoint x: -1, endPoint y: 131, distance: 216.1
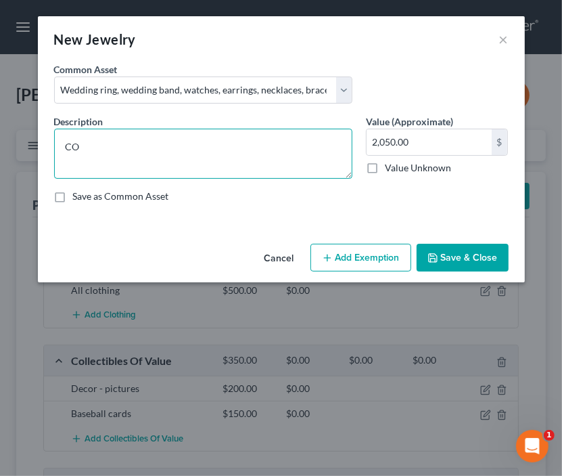
type textarea "C"
type textarea "costume jewelry"
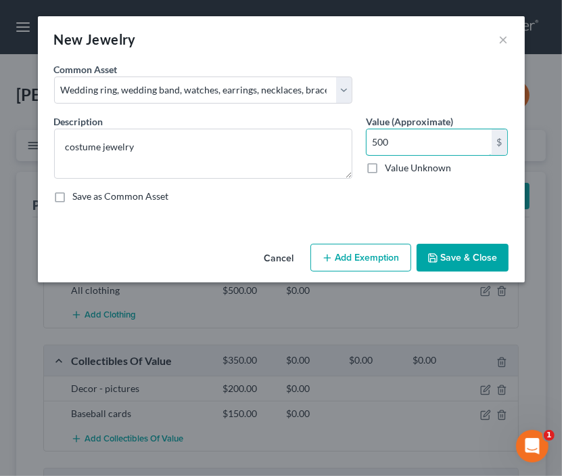
type input "500"
click at [441, 253] on button "Save & Close" at bounding box center [463, 258] width 92 height 28
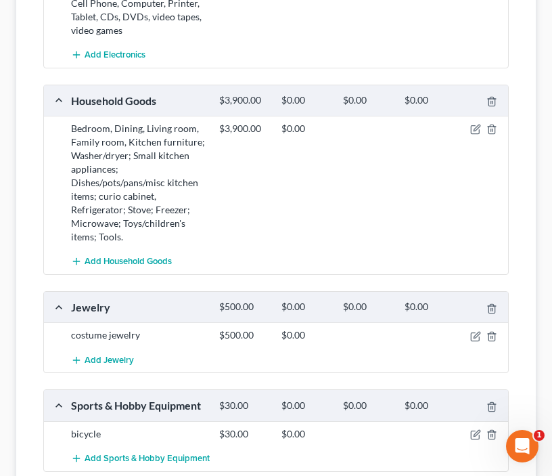
scroll to position [609, 0]
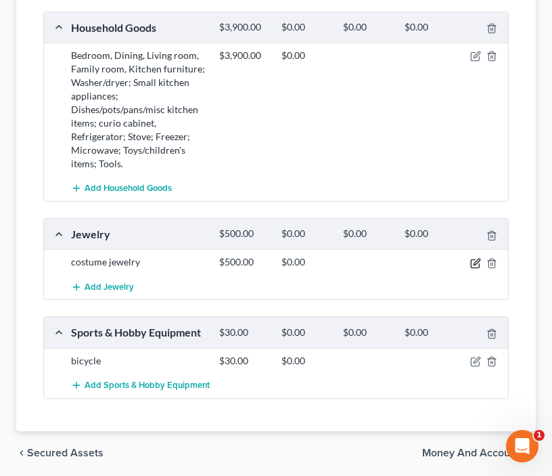
click at [478, 261] on icon "button" at bounding box center [475, 263] width 11 height 11
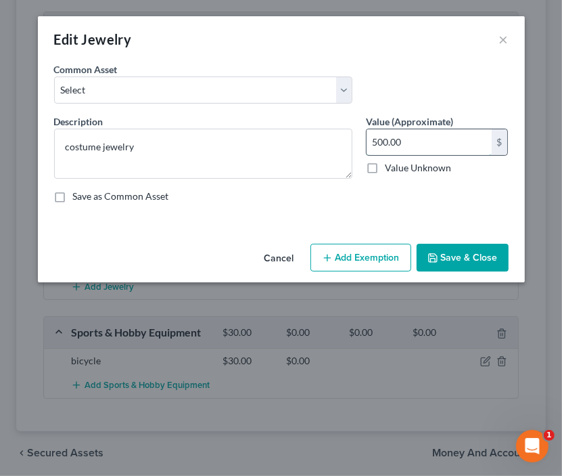
click at [422, 145] on input "500.00" at bounding box center [429, 142] width 125 height 26
type input "50"
click at [424, 258] on button "Save & Close" at bounding box center [463, 258] width 92 height 28
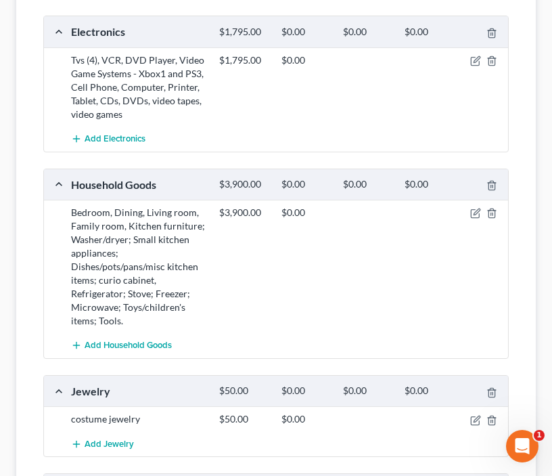
scroll to position [114, 0]
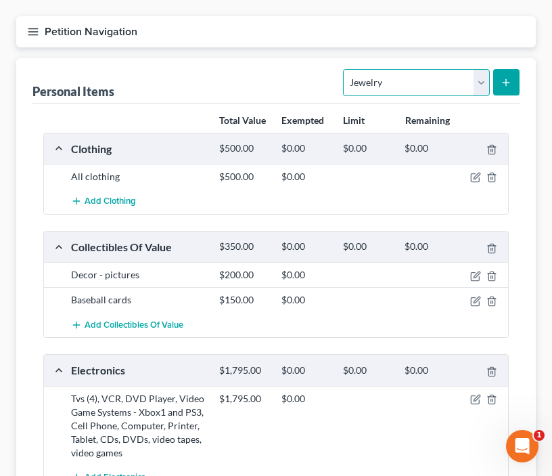
click at [436, 81] on select "Select Item Type Clothing Collectibles Of Value Electronics Firearms Household …" at bounding box center [416, 82] width 146 height 27
select select "pets"
click at [345, 69] on select "Select Item Type Clothing Collectibles Of Value Electronics Firearms Household …" at bounding box center [416, 82] width 146 height 27
click at [501, 78] on button "submit" at bounding box center [506, 82] width 26 height 26
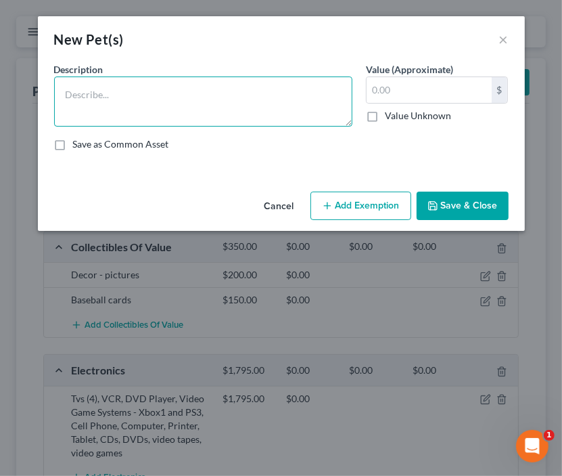
click at [279, 116] on textarea at bounding box center [203, 101] width 298 height 50
type textarea "2 dogs"
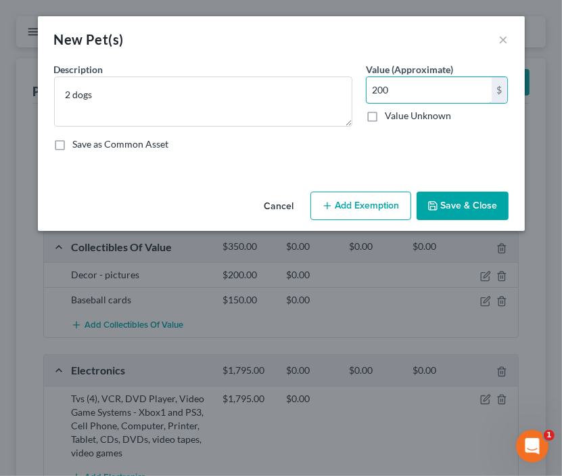
type input "200"
click at [447, 208] on button "Save & Close" at bounding box center [463, 206] width 92 height 28
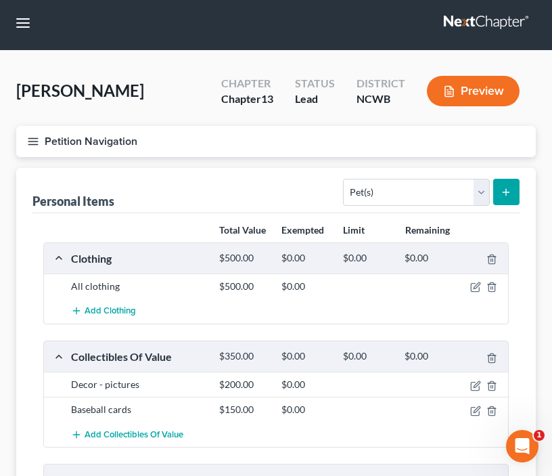
scroll to position [0, 0]
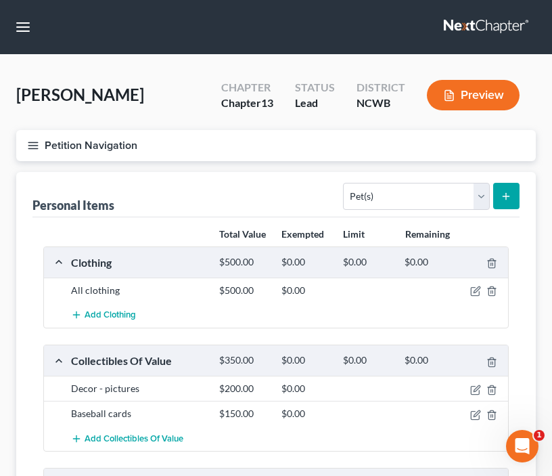
click at [30, 146] on icon "button" at bounding box center [33, 145] width 12 height 12
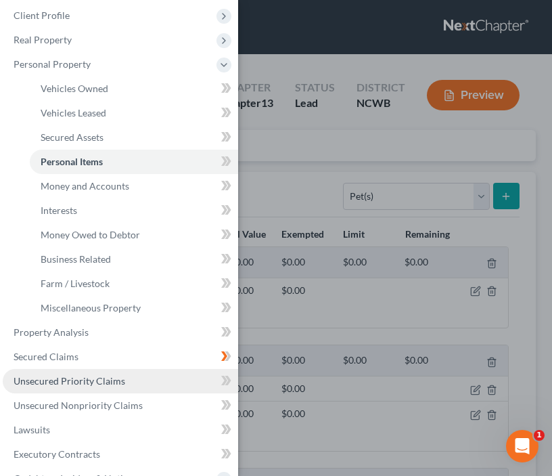
scroll to position [68, 0]
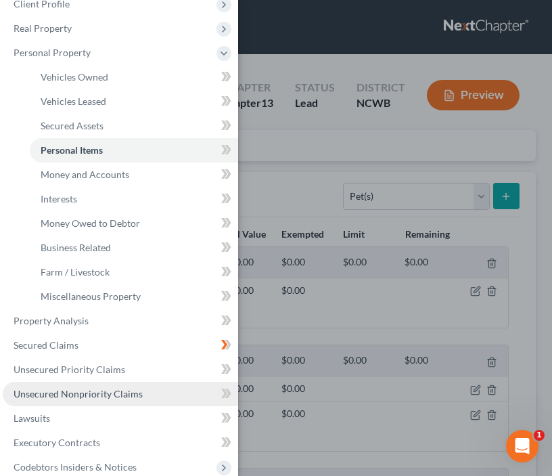
click at [86, 393] on span "Unsecured Nonpriority Claims" at bounding box center [78, 394] width 129 height 12
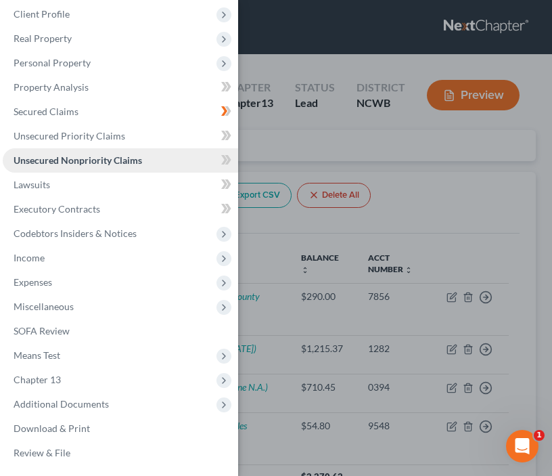
scroll to position [57, 0]
click at [349, 37] on div "Case Dashboard Payments Invoices Payments Payments Credit Report Client Profile" at bounding box center [276, 238] width 552 height 476
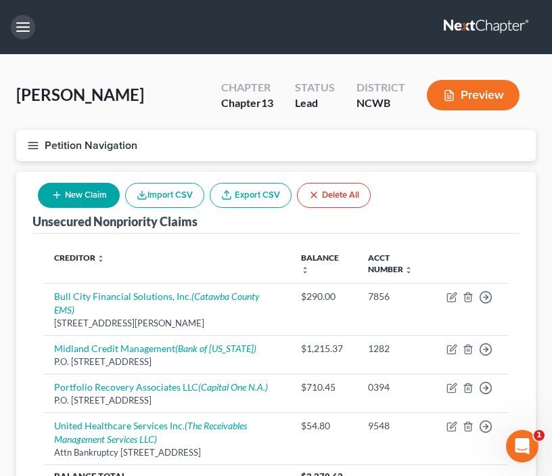
click at [18, 26] on button "button" at bounding box center [23, 27] width 24 height 24
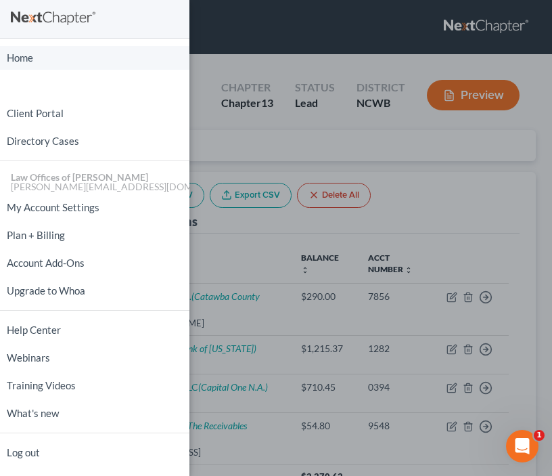
click at [19, 60] on link "Home" at bounding box center [94, 58] width 189 height 24
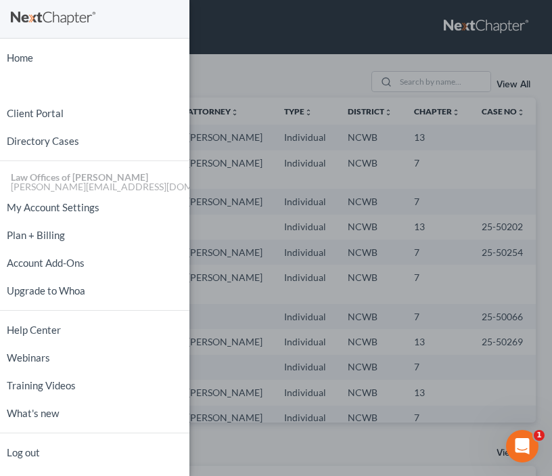
click at [264, 78] on div "Home New Case Client Portal Directory Cases Law Offices of [PERSON_NAME] PA [PE…" at bounding box center [276, 238] width 552 height 476
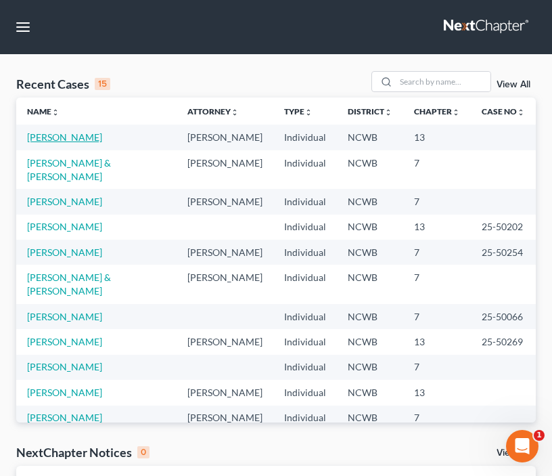
click at [62, 136] on link "[PERSON_NAME]" at bounding box center [64, 137] width 75 height 12
select select "4"
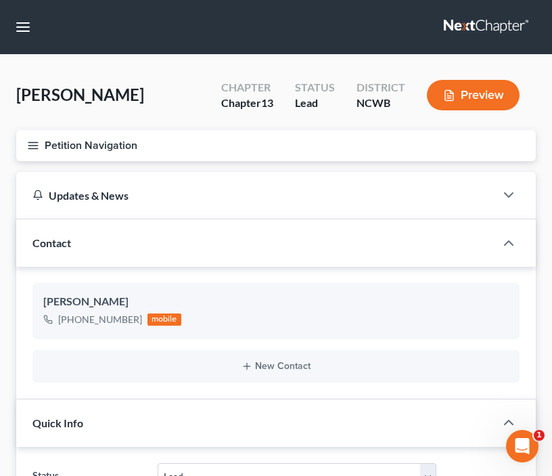
click at [31, 145] on line "button" at bounding box center [32, 145] width 9 height 0
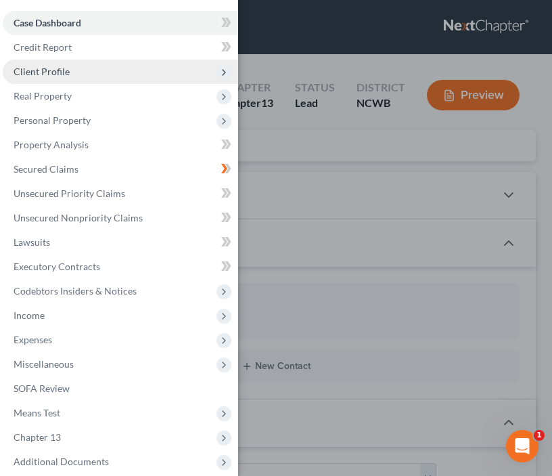
click at [77, 69] on span "Client Profile" at bounding box center [120, 72] width 235 height 24
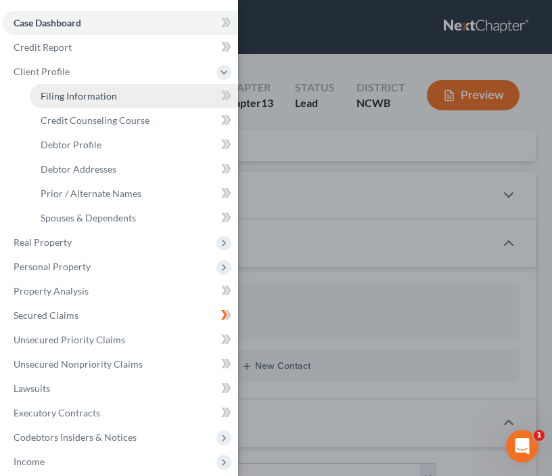
click at [85, 100] on span "Filing Information" at bounding box center [79, 96] width 76 height 12
select select "1"
select select "0"
select select "3"
select select "28"
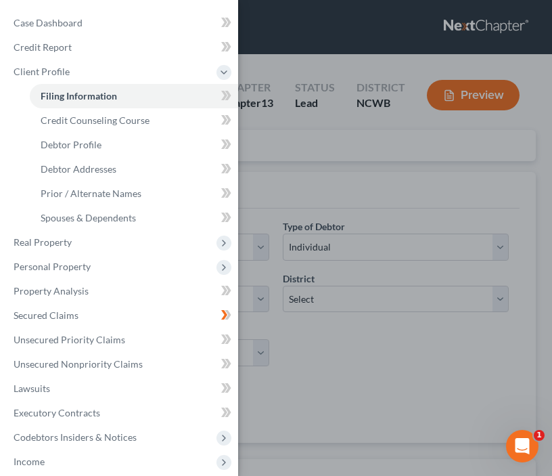
click at [284, 159] on div "Case Dashboard Payments Invoices Payments Payments Credit Report Client Profile" at bounding box center [276, 238] width 552 height 476
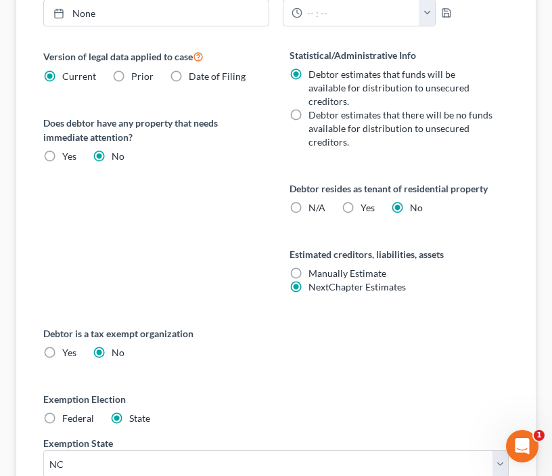
scroll to position [788, 0]
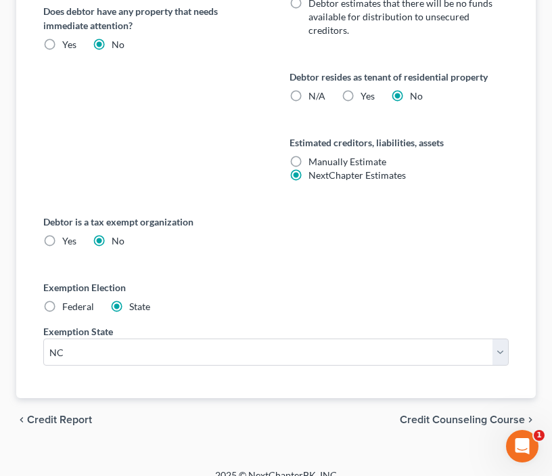
click at [470, 414] on span "Credit Counseling Course" at bounding box center [462, 419] width 125 height 11
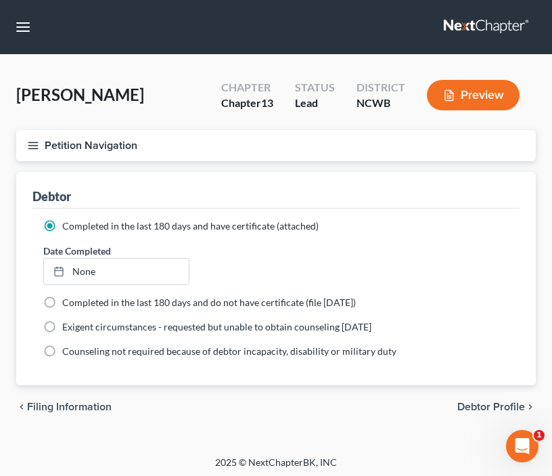
click at [470, 405] on span "Debtor Profile" at bounding box center [491, 406] width 68 height 11
select select "4"
select select "3"
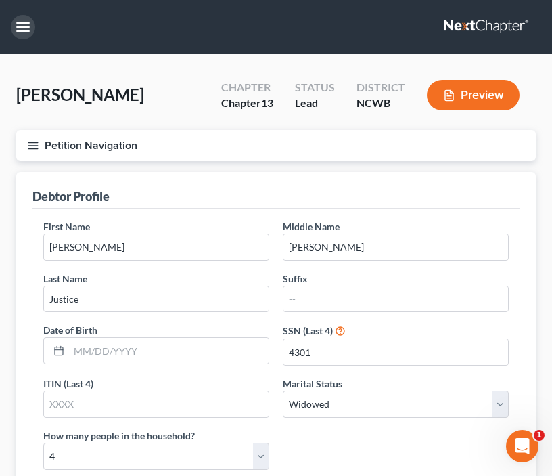
click at [24, 27] on button "button" at bounding box center [23, 27] width 24 height 24
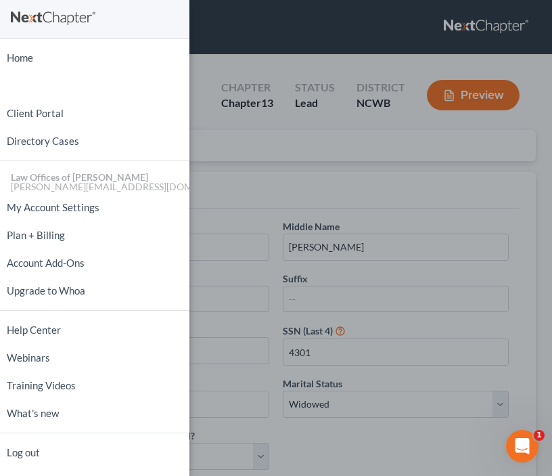
click at [256, 32] on div "Home New Case Client Portal Directory Cases Law Offices of [PERSON_NAME] PA [PE…" at bounding box center [276, 238] width 552 height 476
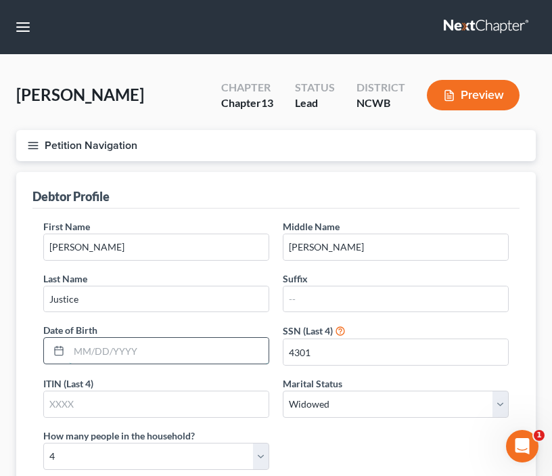
click at [112, 350] on input "text" at bounding box center [169, 351] width 200 height 26
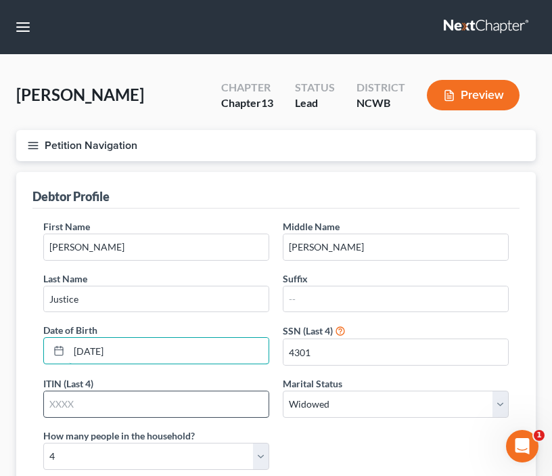
type input "[DATE]"
click at [70, 401] on input "text" at bounding box center [156, 404] width 225 height 26
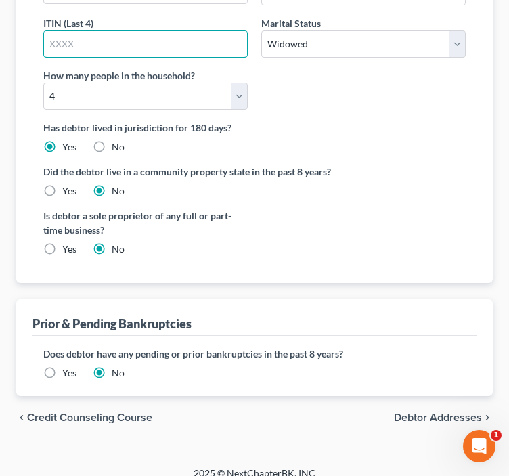
scroll to position [372, 0]
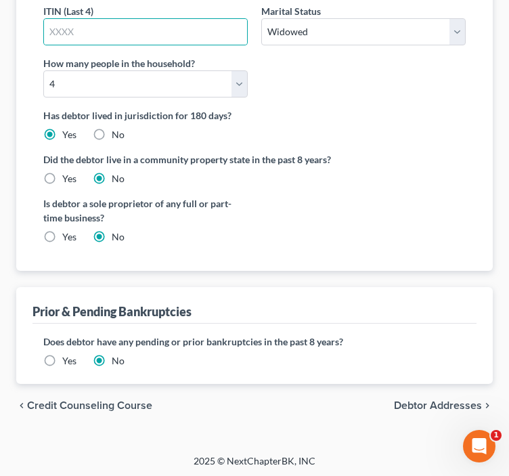
click at [422, 403] on span "Debtor Addresses" at bounding box center [438, 405] width 88 height 11
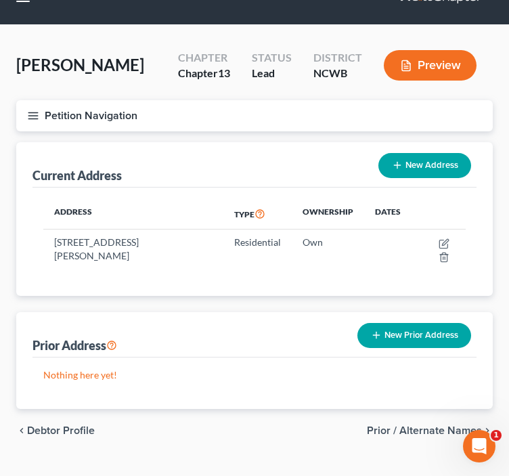
scroll to position [42, 0]
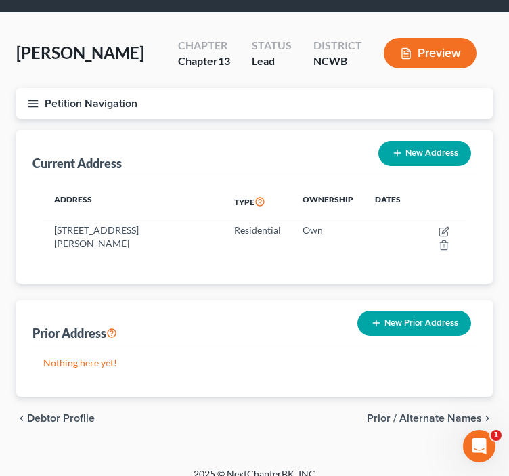
click at [418, 413] on span "Prior / Alternate Names" at bounding box center [424, 418] width 115 height 11
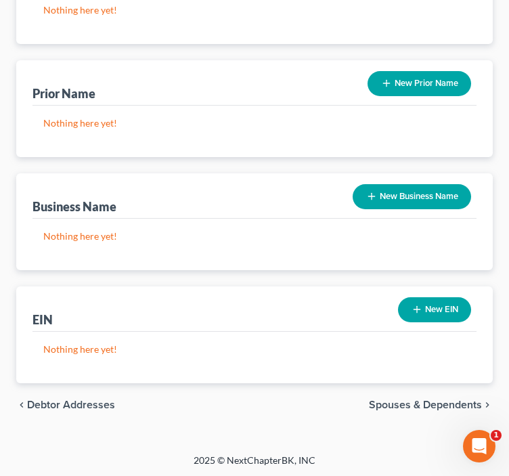
scroll to position [225, 0]
click at [430, 399] on span "Spouses & Dependents" at bounding box center [425, 404] width 113 height 11
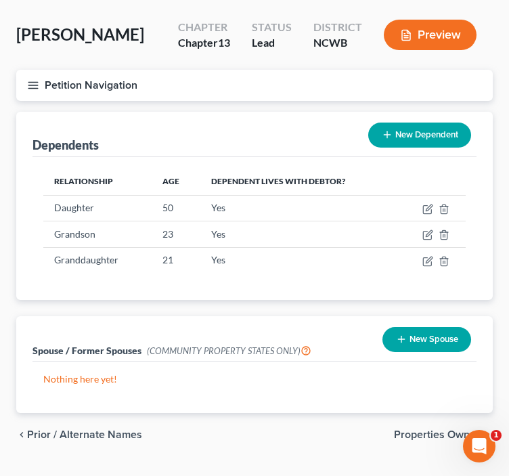
scroll to position [91, 0]
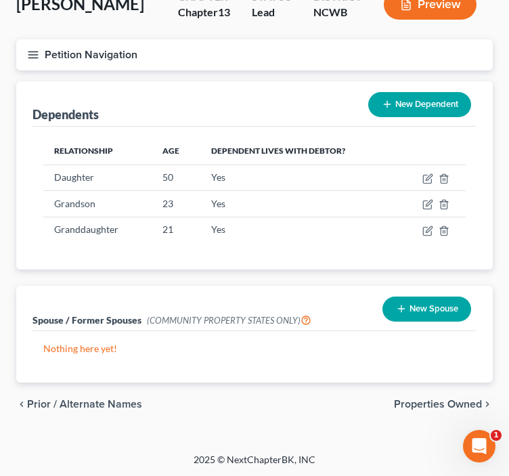
click at [430, 399] on span "Properties Owned" at bounding box center [438, 404] width 88 height 11
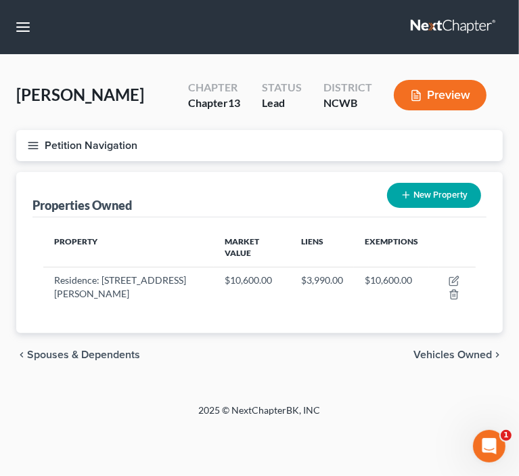
click at [472, 349] on span "Vehicles Owned" at bounding box center [452, 354] width 78 height 11
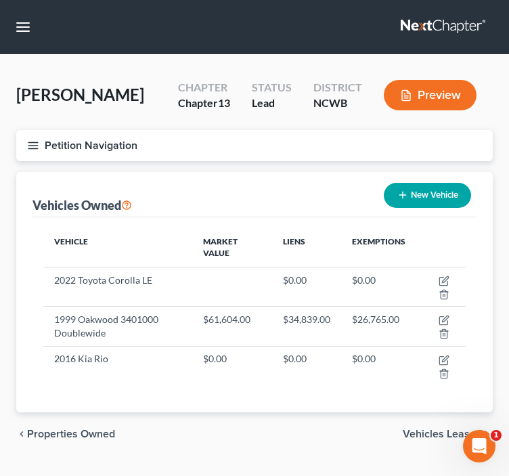
click at [420, 429] on span "Vehicles Leased" at bounding box center [442, 433] width 79 height 11
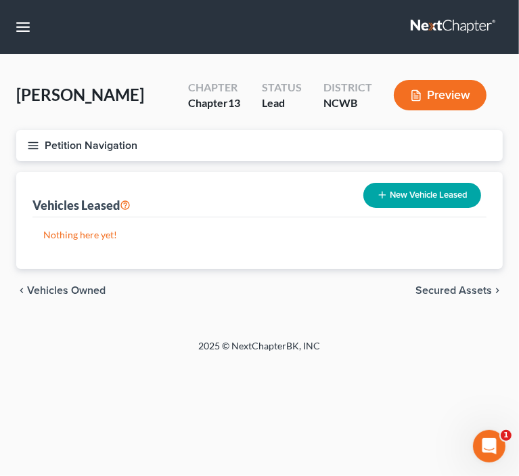
click at [442, 292] on span "Secured Assets" at bounding box center [453, 290] width 76 height 11
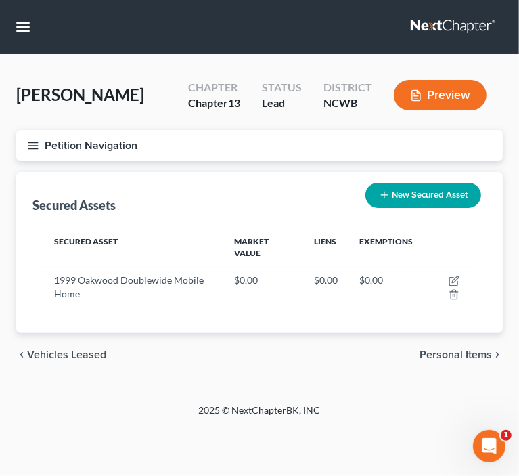
click at [425, 353] on span "Personal Items" at bounding box center [456, 354] width 72 height 11
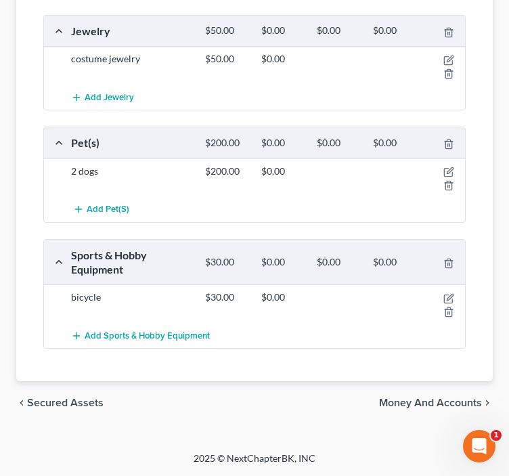
scroll to position [897, 0]
click at [417, 399] on span "Money and Accounts" at bounding box center [430, 402] width 103 height 11
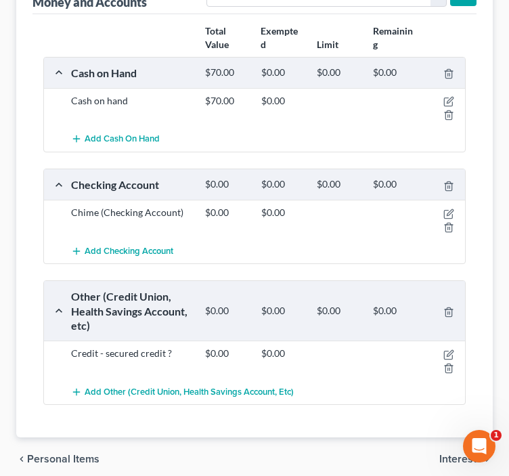
scroll to position [256, 0]
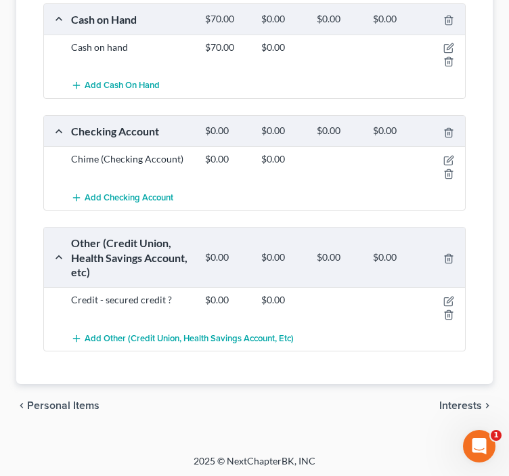
click at [472, 402] on span "Interests" at bounding box center [460, 405] width 43 height 11
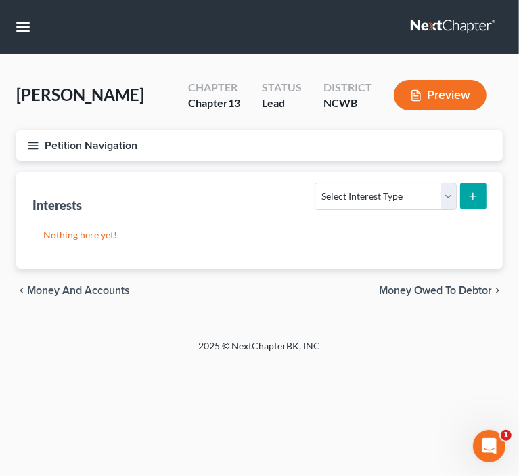
click at [427, 289] on span "Money Owed to Debtor" at bounding box center [435, 290] width 113 height 11
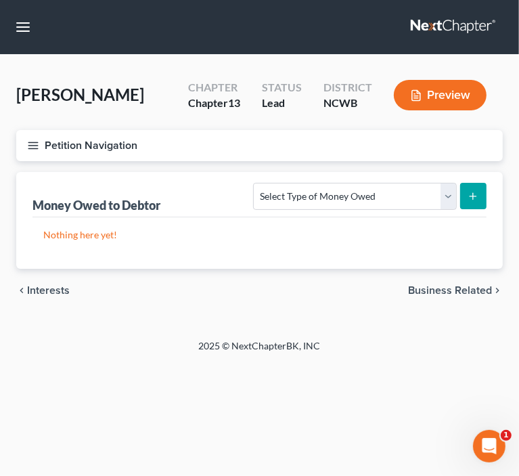
click at [430, 291] on span "Business Related" at bounding box center [450, 290] width 84 height 11
click at [425, 99] on button "Preview" at bounding box center [440, 95] width 93 height 30
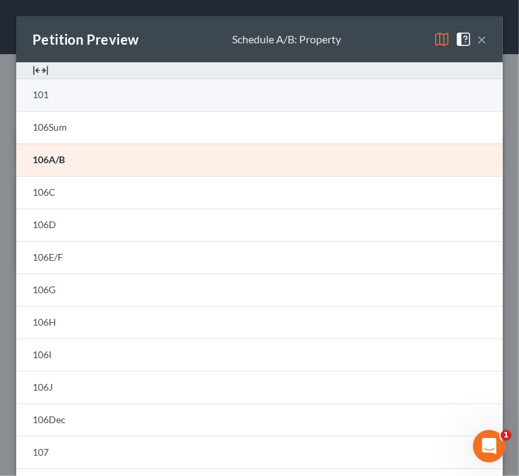
click at [38, 95] on span "101" at bounding box center [40, 95] width 16 height 12
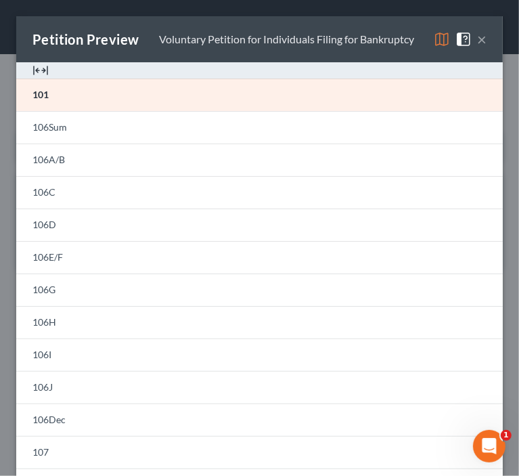
click at [477, 42] on button "×" at bounding box center [481, 39] width 9 height 16
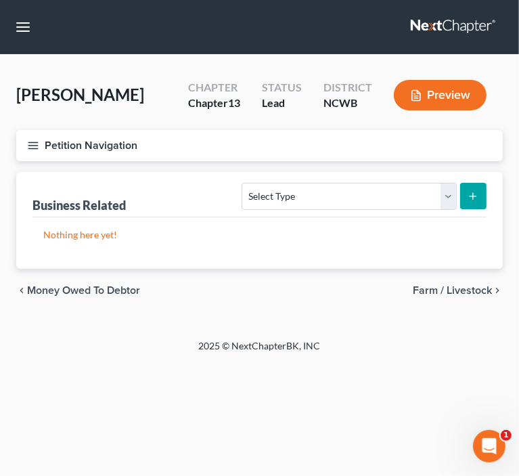
click at [435, 95] on button "Preview" at bounding box center [440, 95] width 93 height 30
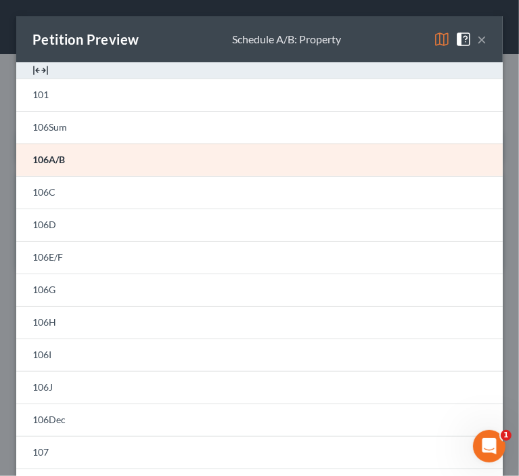
click at [477, 36] on button "×" at bounding box center [481, 39] width 9 height 16
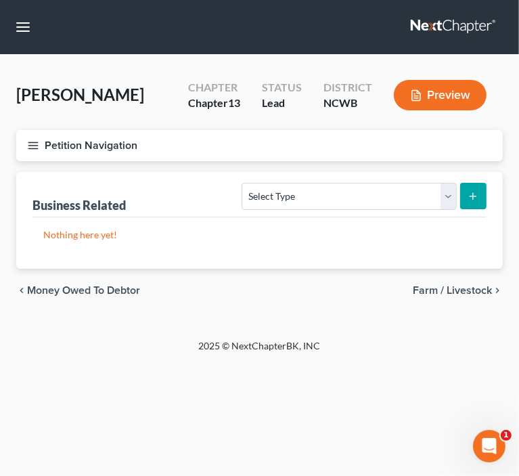
click at [91, 143] on button "Petition Navigation" at bounding box center [259, 145] width 487 height 31
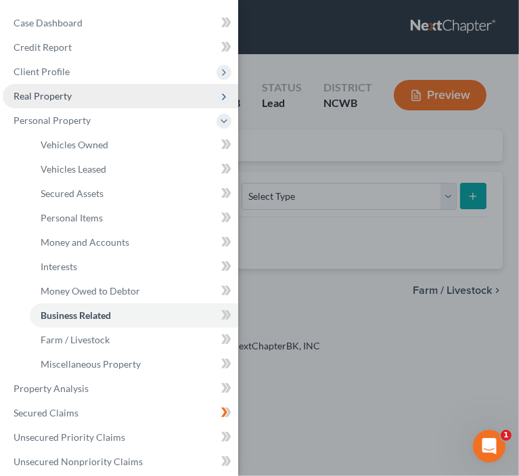
click at [37, 99] on span "Real Property" at bounding box center [43, 96] width 58 height 12
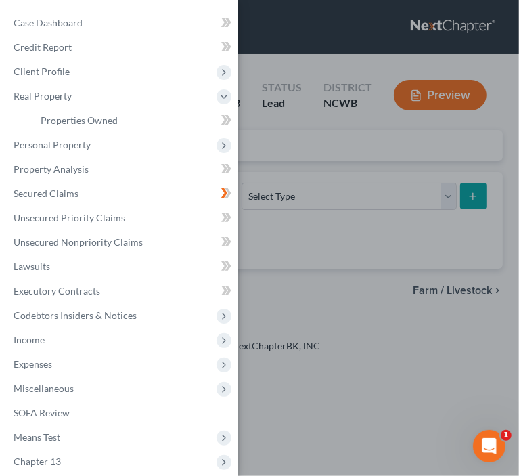
click at [215, 121] on div "New" at bounding box center [207, 110] width 27 height 22
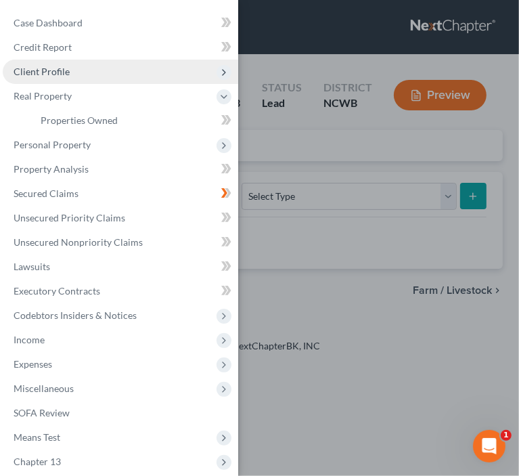
click at [105, 78] on span "Client Profile" at bounding box center [120, 72] width 235 height 24
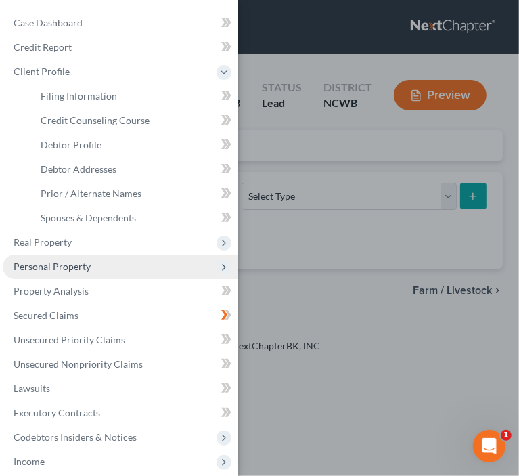
click at [68, 267] on span "Personal Property" at bounding box center [52, 267] width 77 height 12
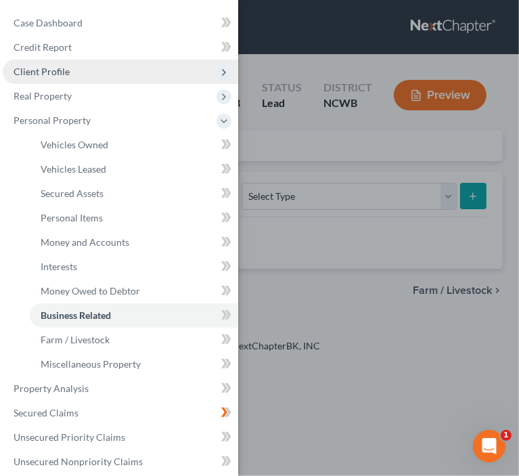
click at [58, 74] on span "Client Profile" at bounding box center [42, 72] width 56 height 12
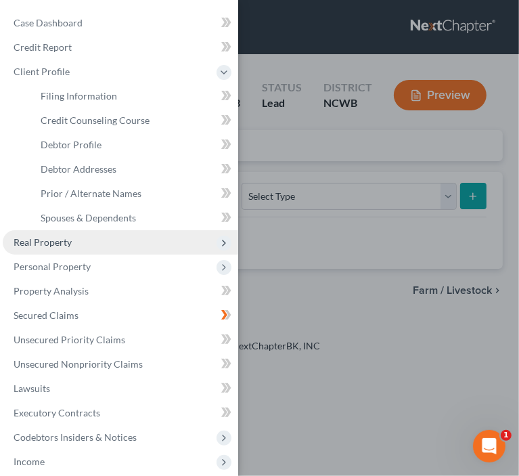
click at [49, 243] on span "Real Property" at bounding box center [43, 242] width 58 height 12
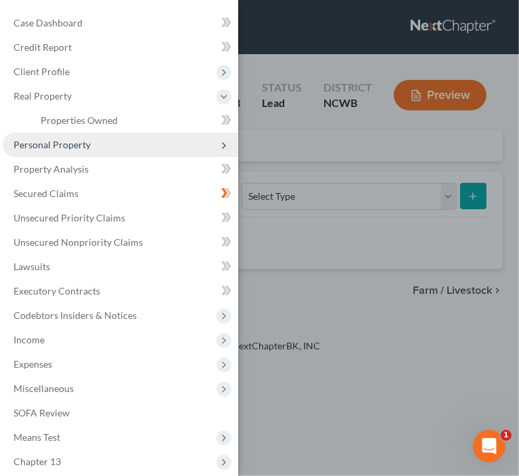
click at [66, 145] on span "Personal Property" at bounding box center [52, 145] width 77 height 12
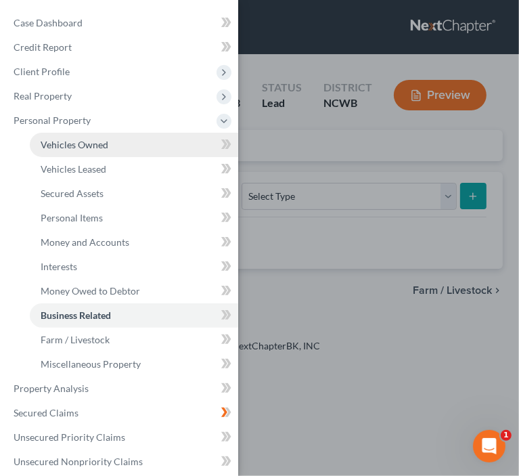
click at [90, 144] on span "Vehicles Owned" at bounding box center [75, 145] width 68 height 12
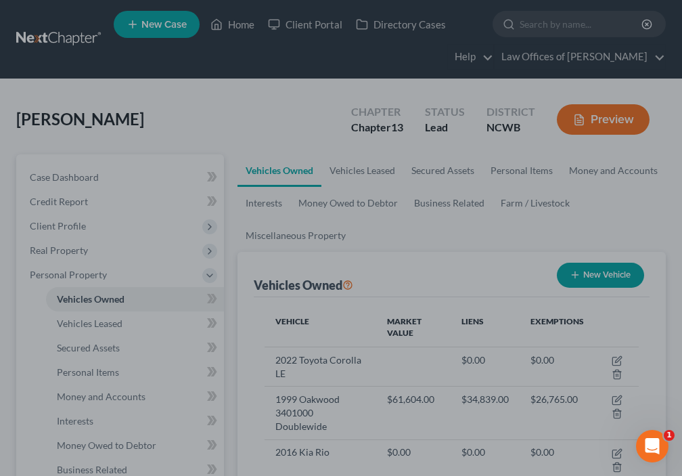
click at [616, 359] on div at bounding box center [341, 238] width 682 height 476
click at [653, 441] on icon "Open Intercom Messenger" at bounding box center [650, 444] width 22 height 22
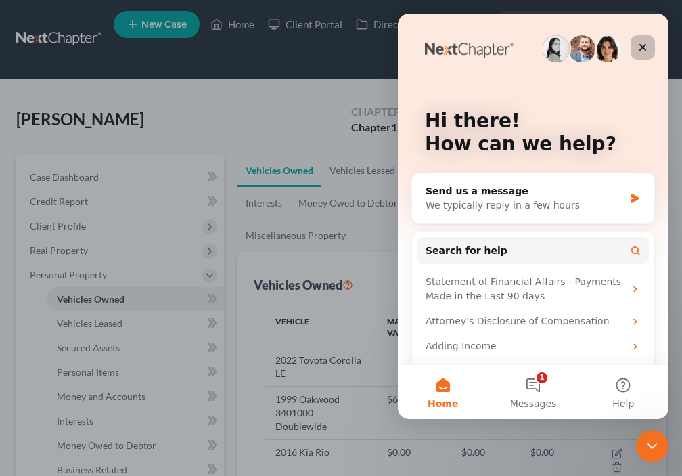
click at [646, 43] on icon "Close" at bounding box center [642, 47] width 11 height 11
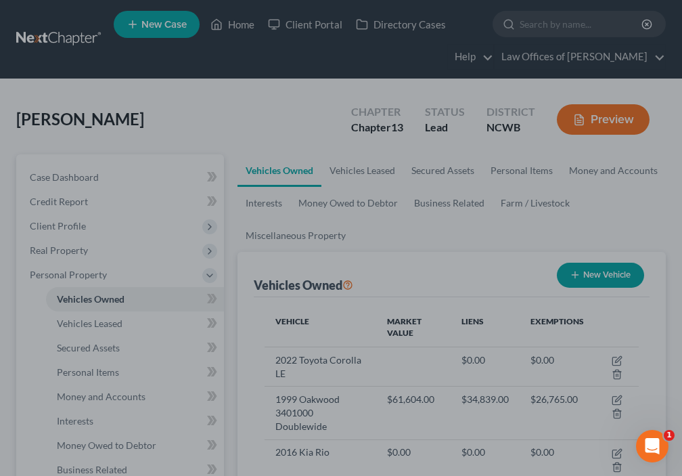
click at [613, 358] on div at bounding box center [341, 238] width 682 height 476
click at [418, 355] on div at bounding box center [341, 238] width 682 height 476
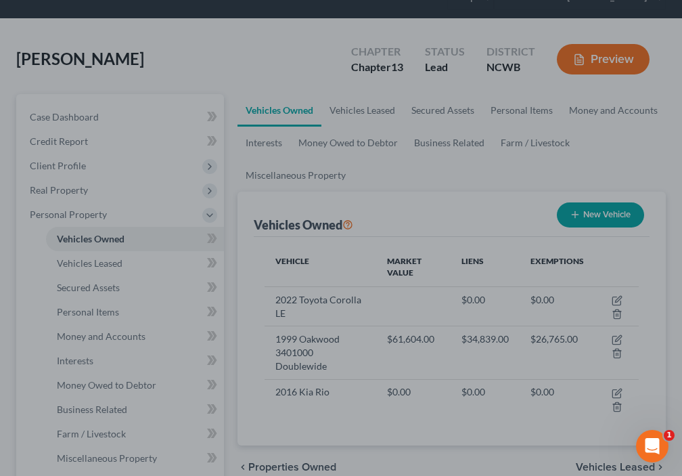
scroll to position [68, 0]
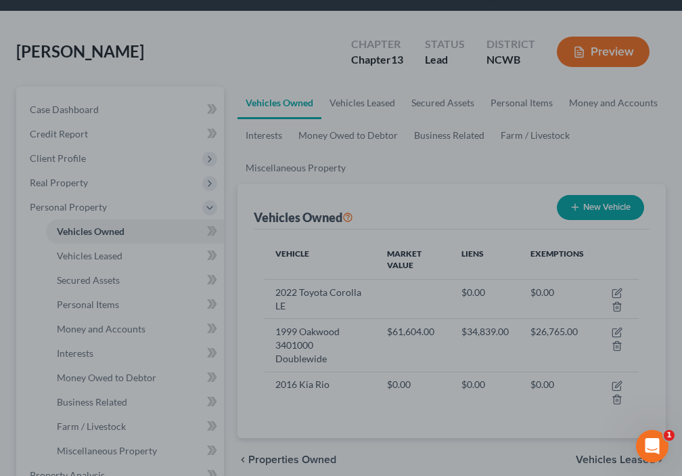
click at [619, 388] on div at bounding box center [341, 238] width 682 height 476
